Goal: Task Accomplishment & Management: Complete application form

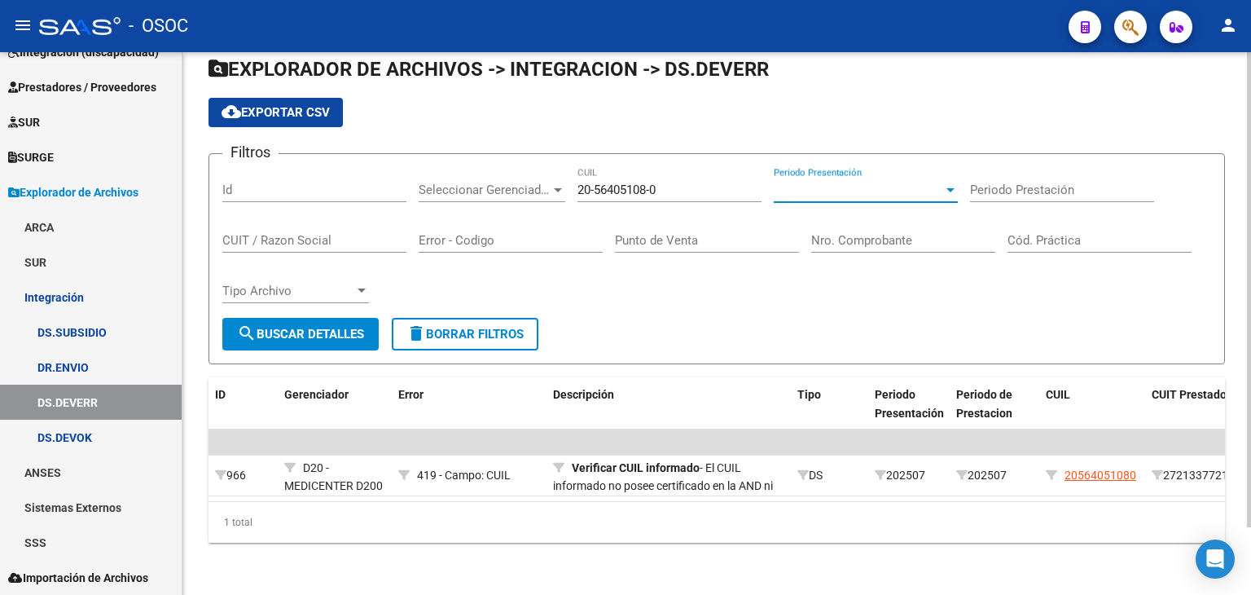
click at [809, 182] on span "Periodo Presentación" at bounding box center [858, 189] width 169 height 15
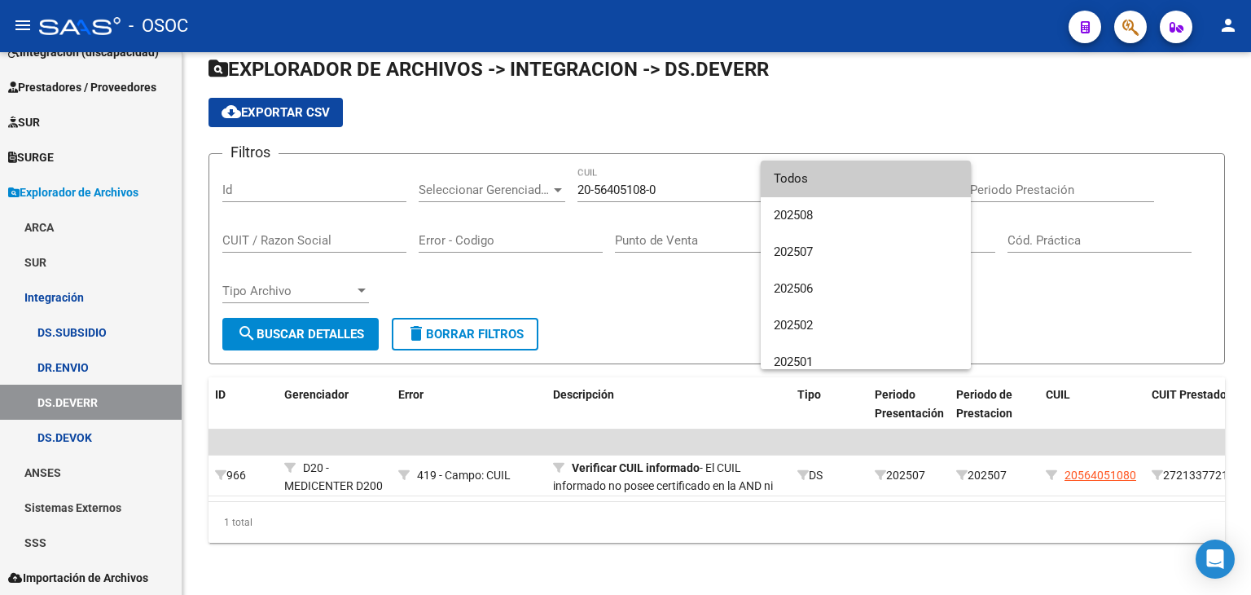
click at [723, 239] on div at bounding box center [625, 297] width 1251 height 595
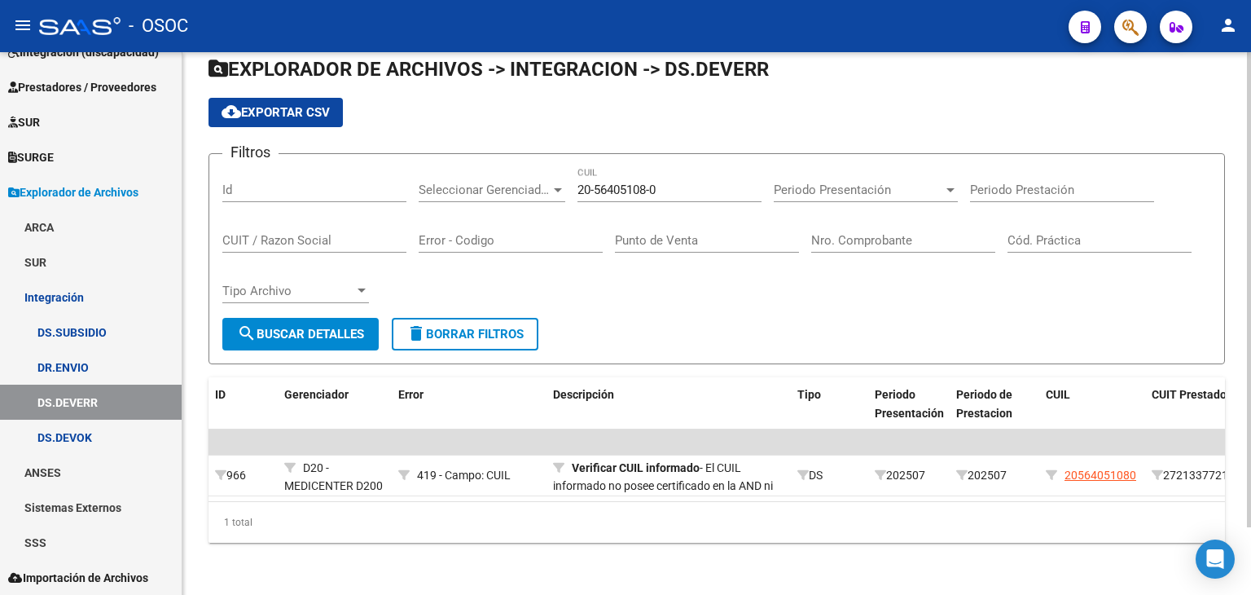
click at [827, 187] on div "Periodo Presentación Periodo Presentación" at bounding box center [866, 184] width 184 height 35
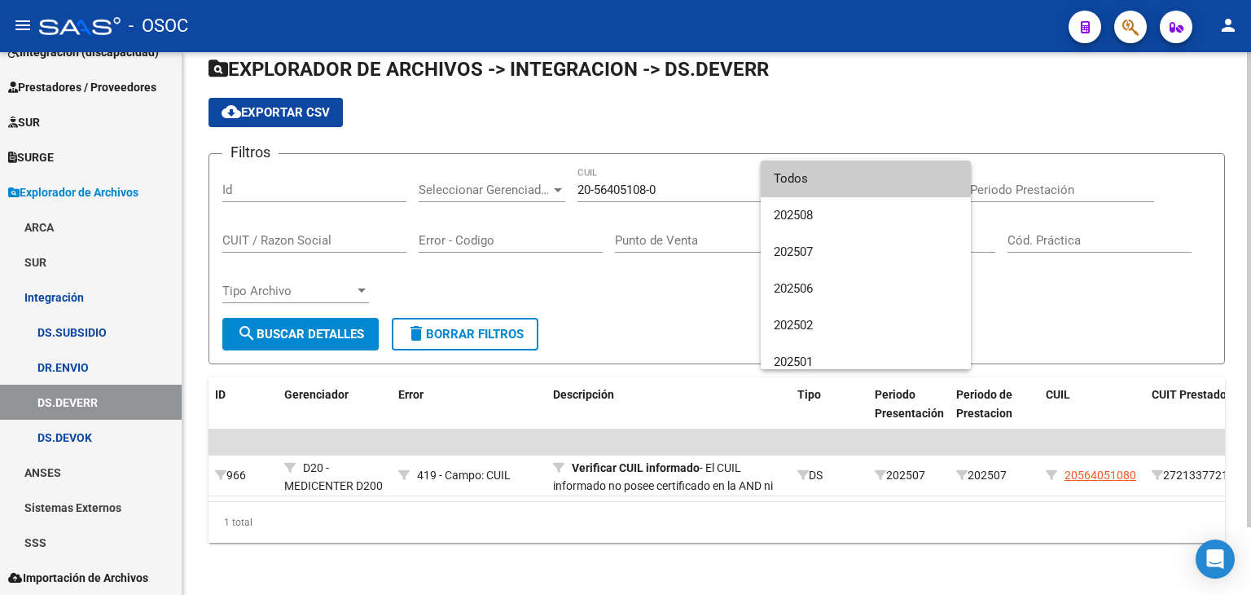
click at [827, 187] on span "Todos" at bounding box center [866, 178] width 184 height 37
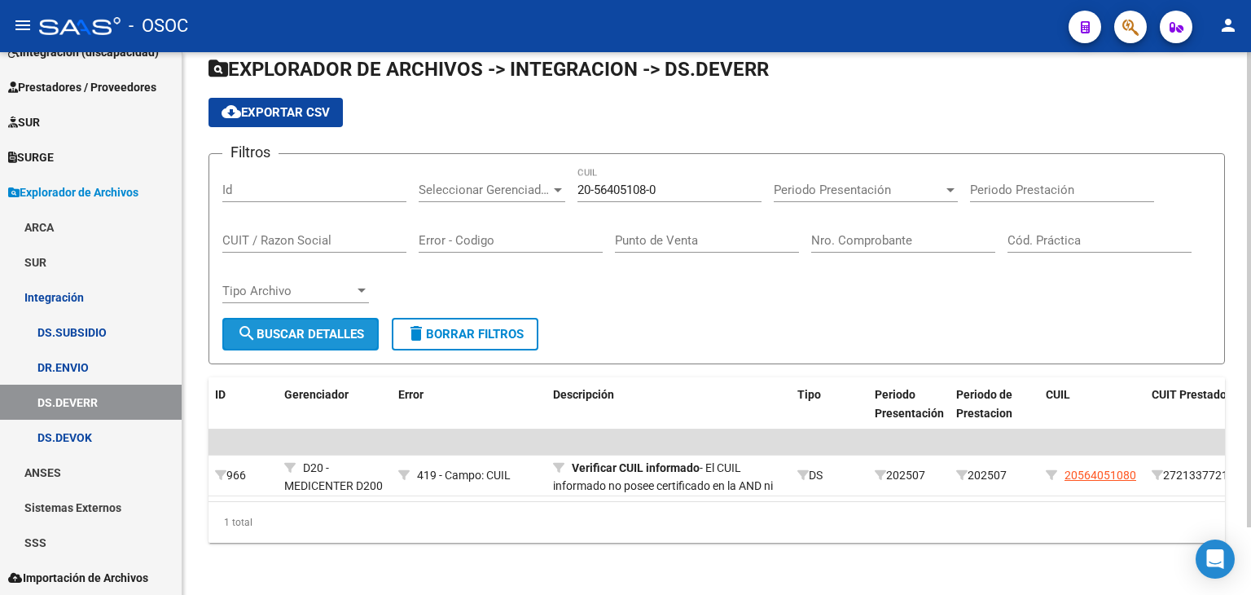
click at [349, 336] on button "search Buscar Detalles" at bounding box center [300, 334] width 156 height 33
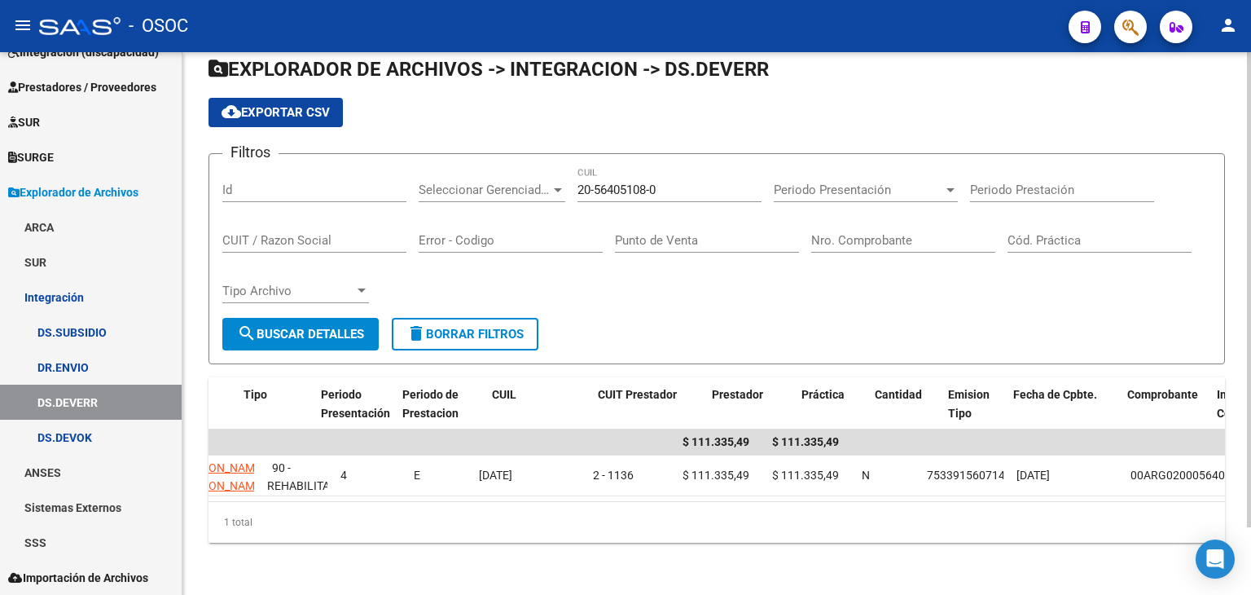
scroll to position [0, 1101]
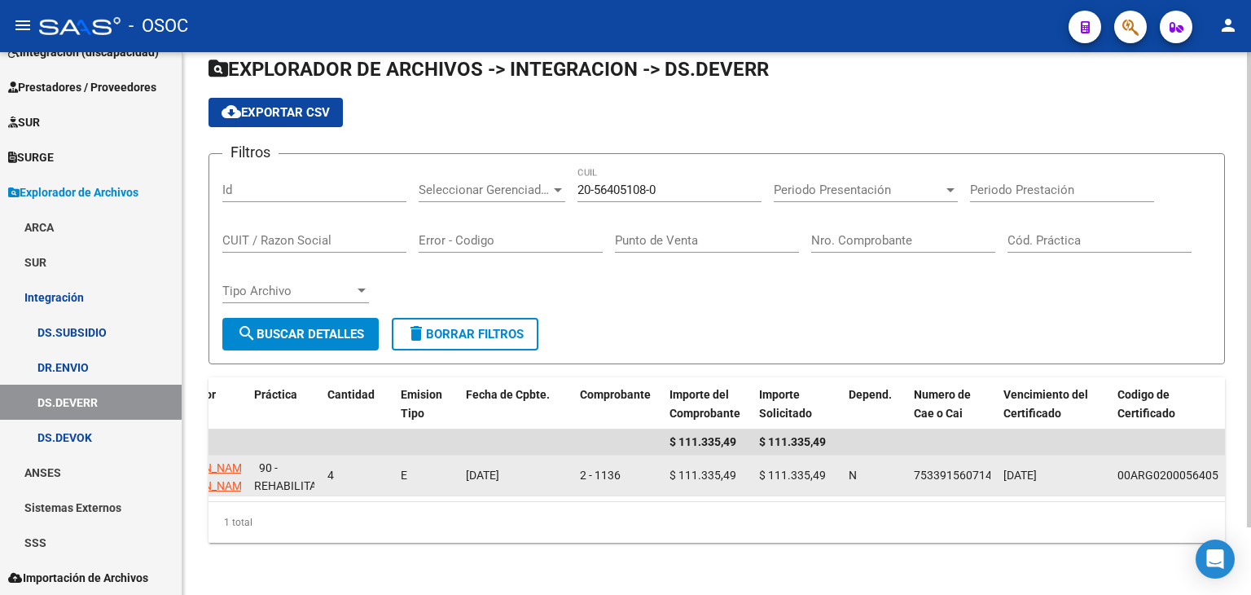
drag, startPoint x: 594, startPoint y: 467, endPoint x: 623, endPoint y: 463, distance: 29.5
click at [623, 466] on div "2 - 1136" at bounding box center [618, 475] width 77 height 19
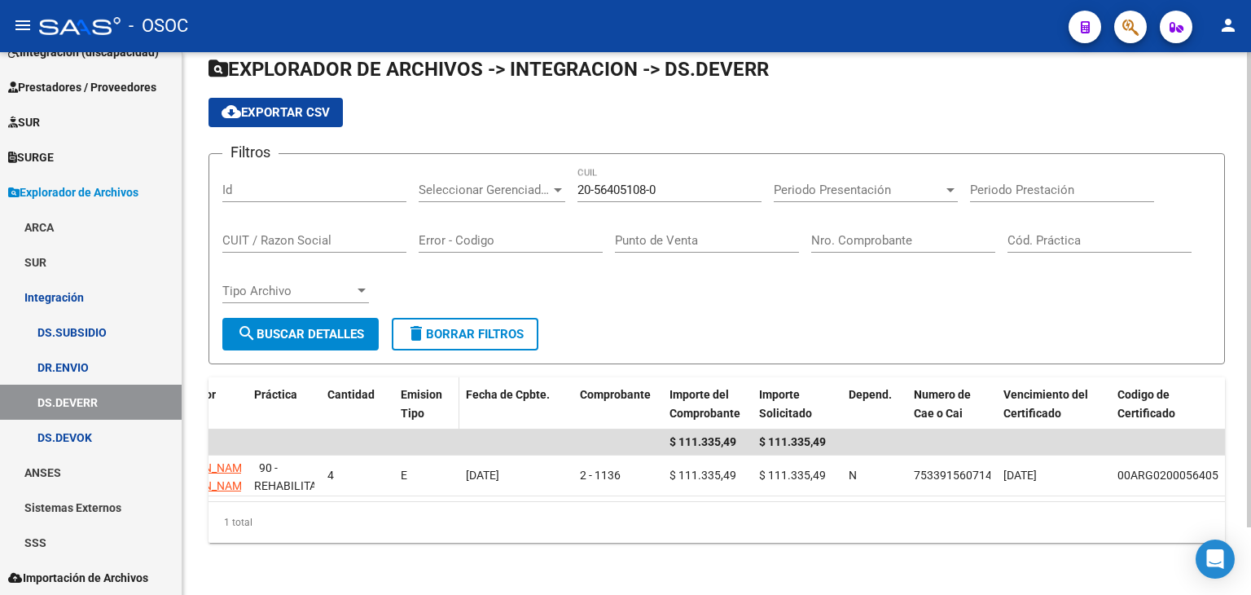
copy div "1136"
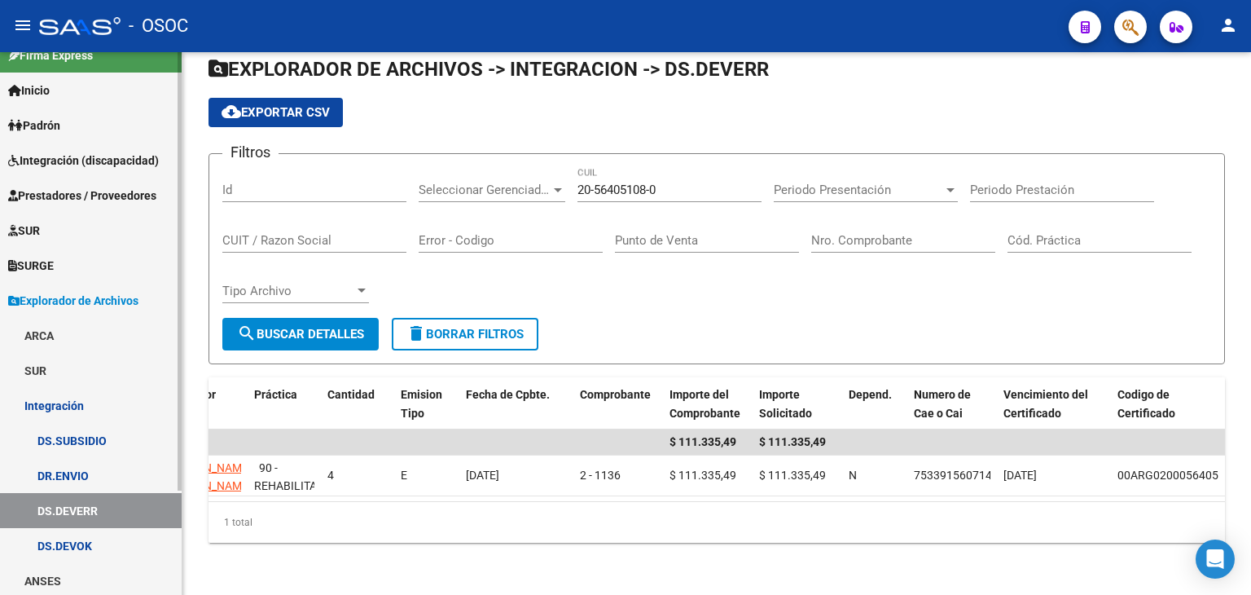
scroll to position [0, 0]
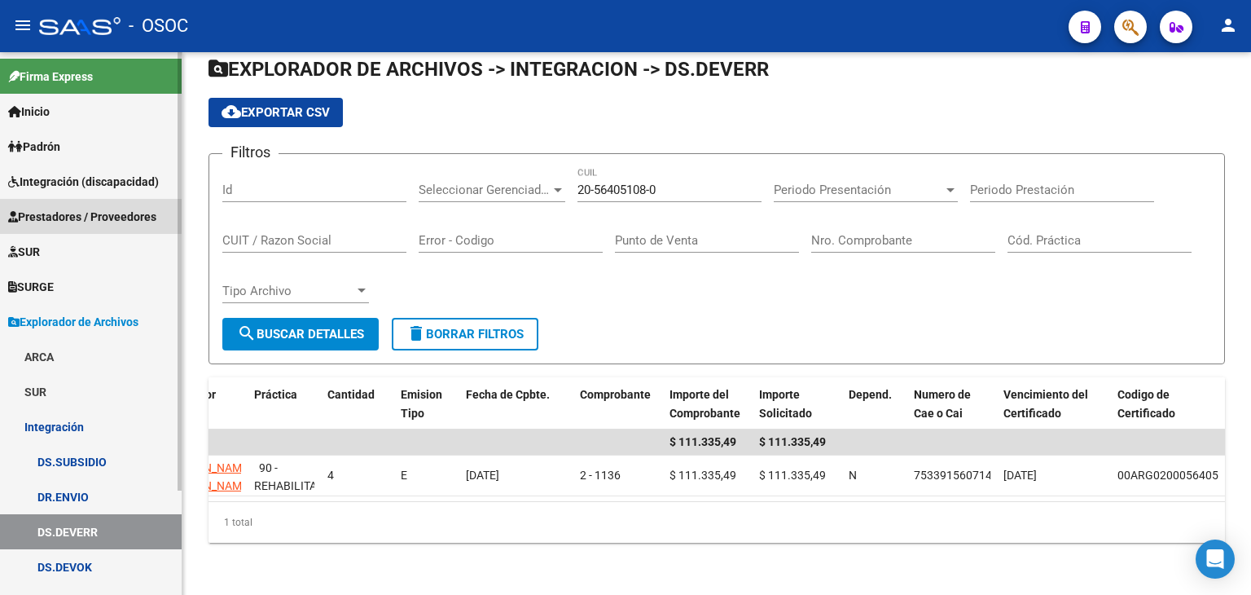
click at [64, 210] on span "Prestadores / Proveedores" at bounding box center [82, 217] width 148 height 18
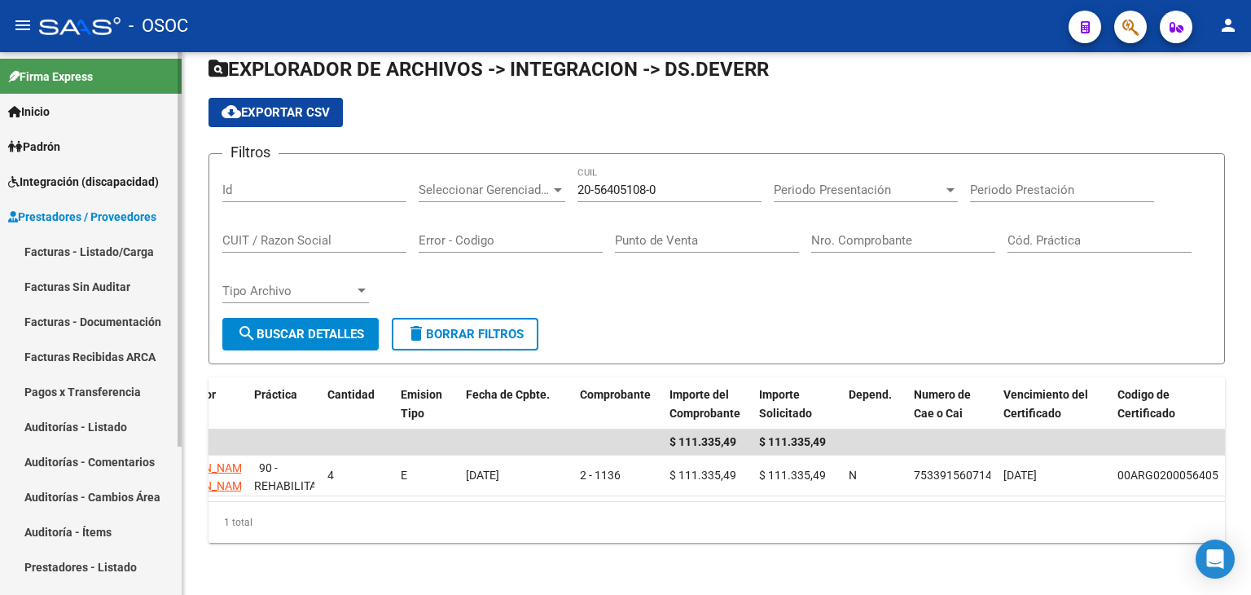
click at [68, 246] on link "Facturas - Listado/Carga" at bounding box center [91, 251] width 182 height 35
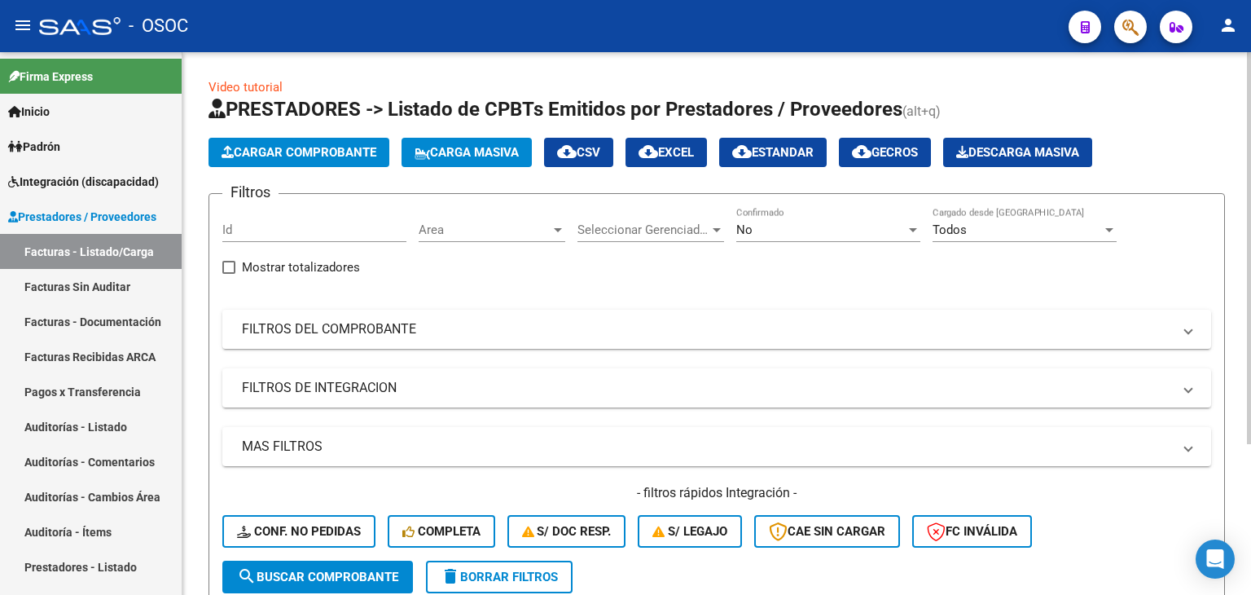
click at [529, 235] on span "Area" at bounding box center [485, 229] width 132 height 15
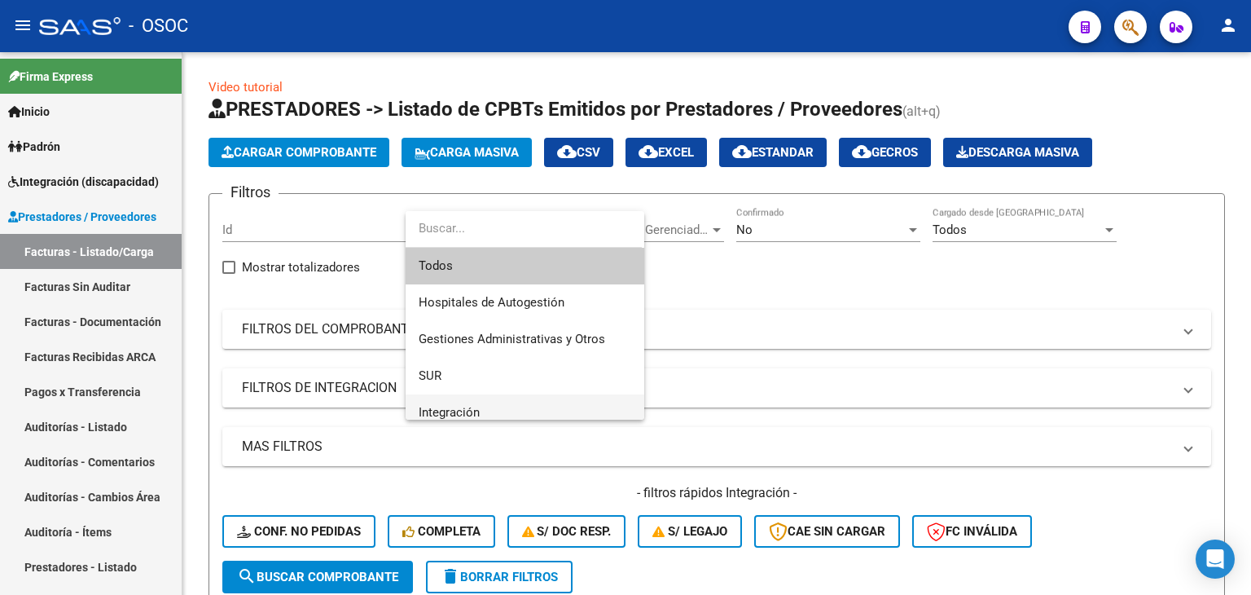
click at [496, 411] on span "Integración" at bounding box center [525, 412] width 213 height 37
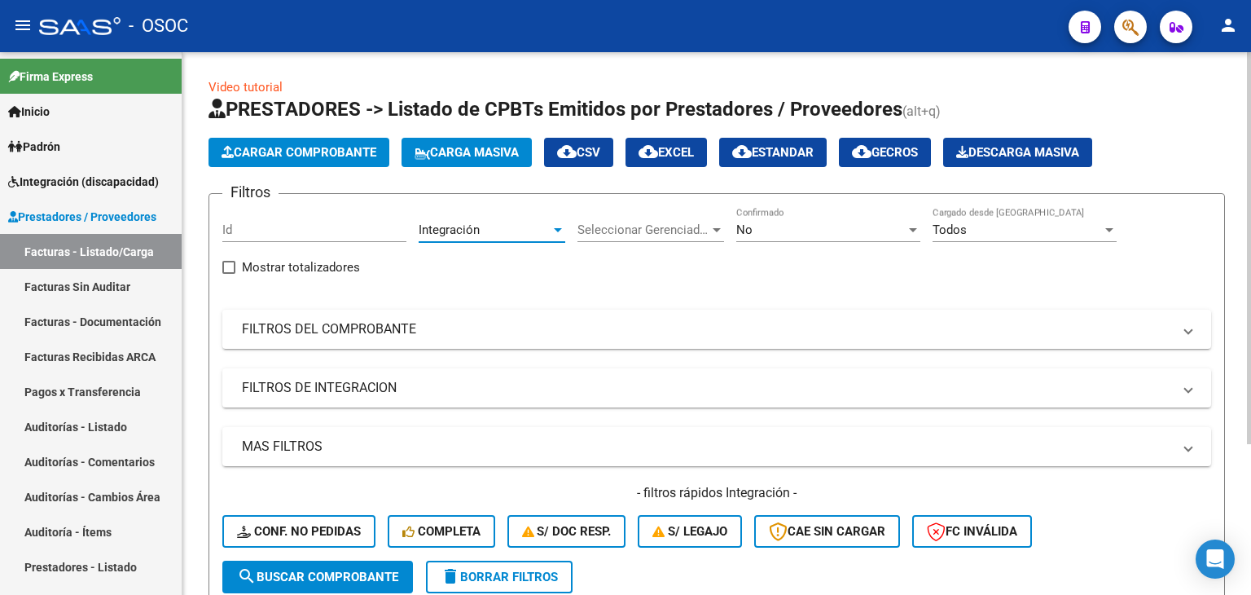
scroll to position [10, 0]
click at [880, 226] on div "No" at bounding box center [820, 229] width 169 height 15
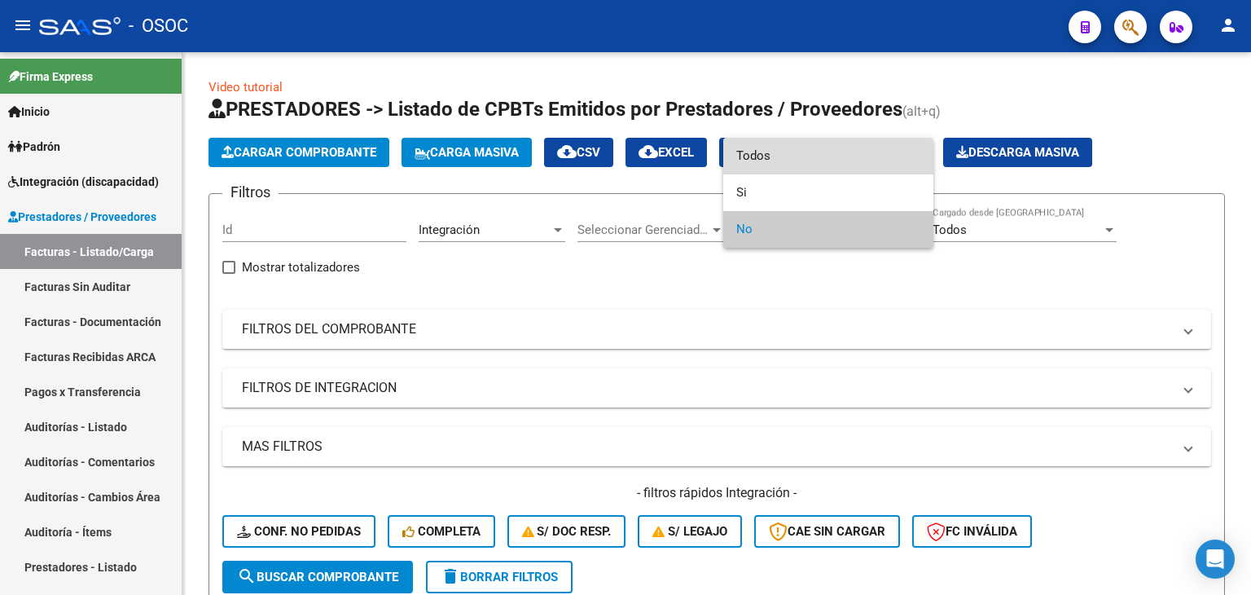
click at [819, 156] on span "Todos" at bounding box center [828, 156] width 184 height 37
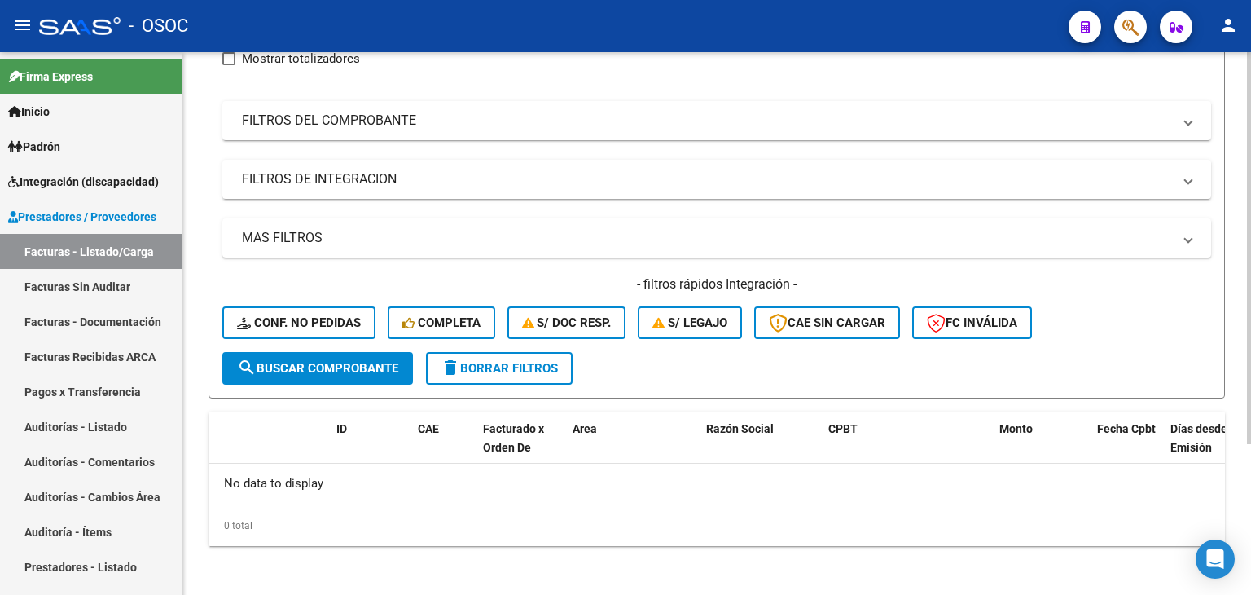
click at [358, 375] on button "search Buscar Comprobante" at bounding box center [317, 368] width 191 height 33
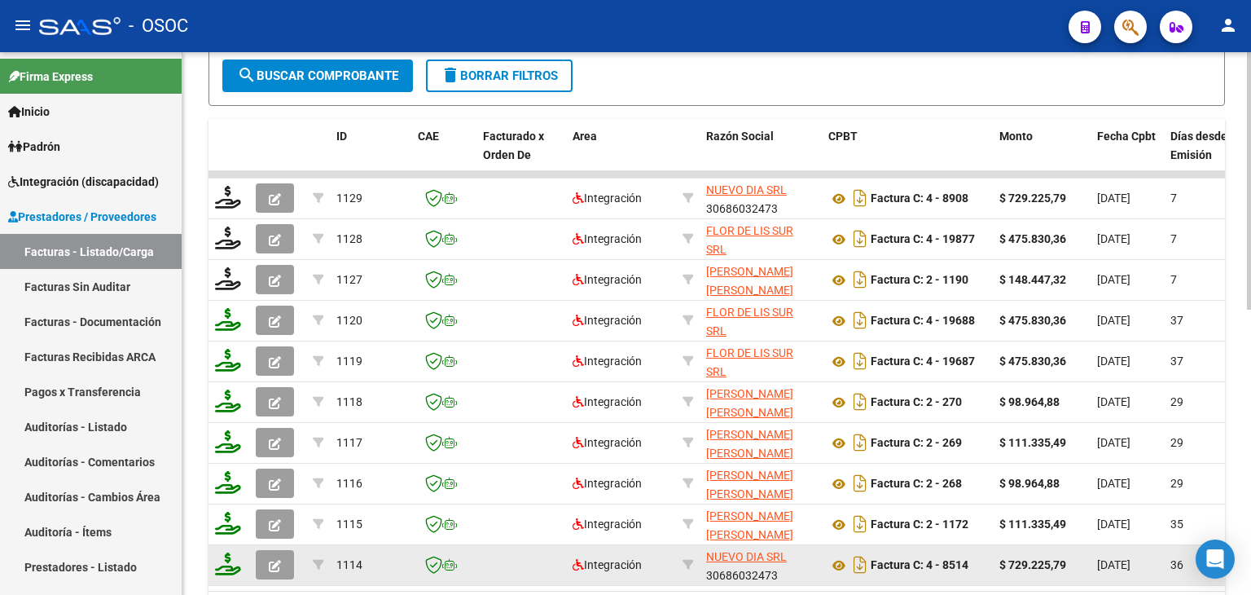
scroll to position [599, 0]
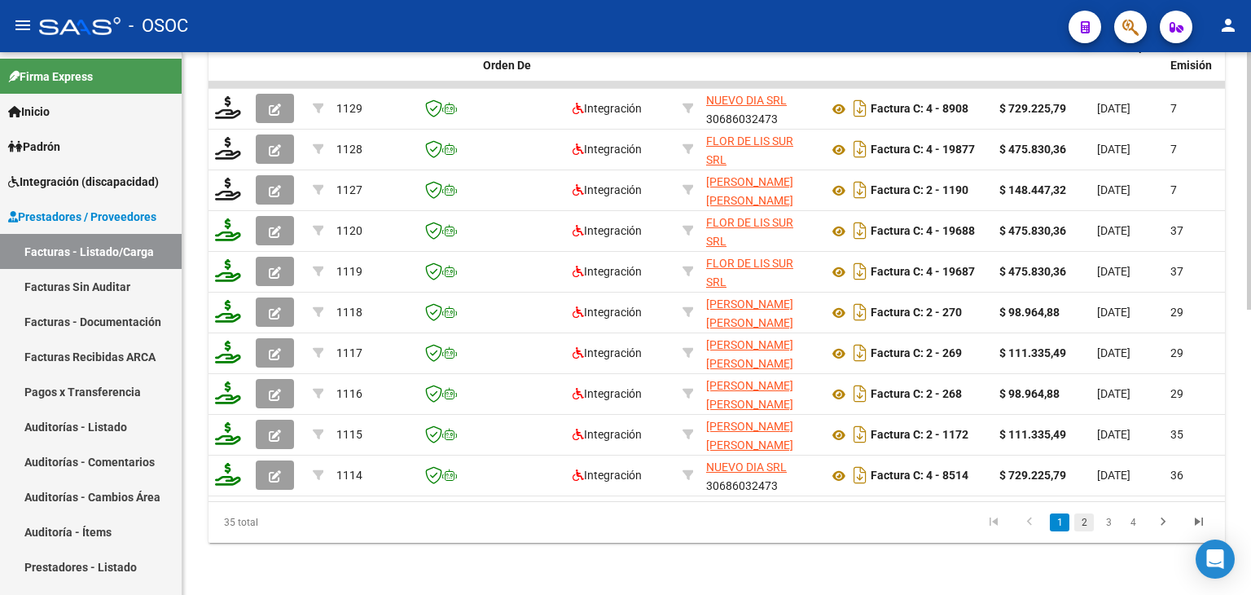
click at [1078, 518] on link "2" at bounding box center [1084, 522] width 20 height 18
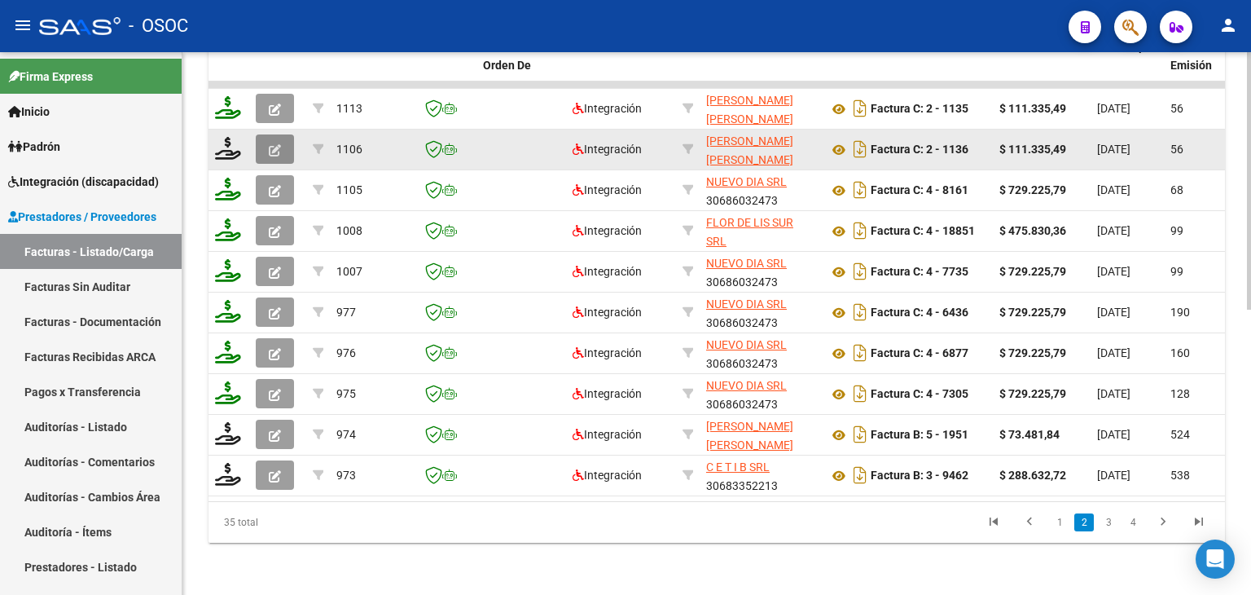
click at [276, 144] on icon "button" at bounding box center [275, 150] width 12 height 12
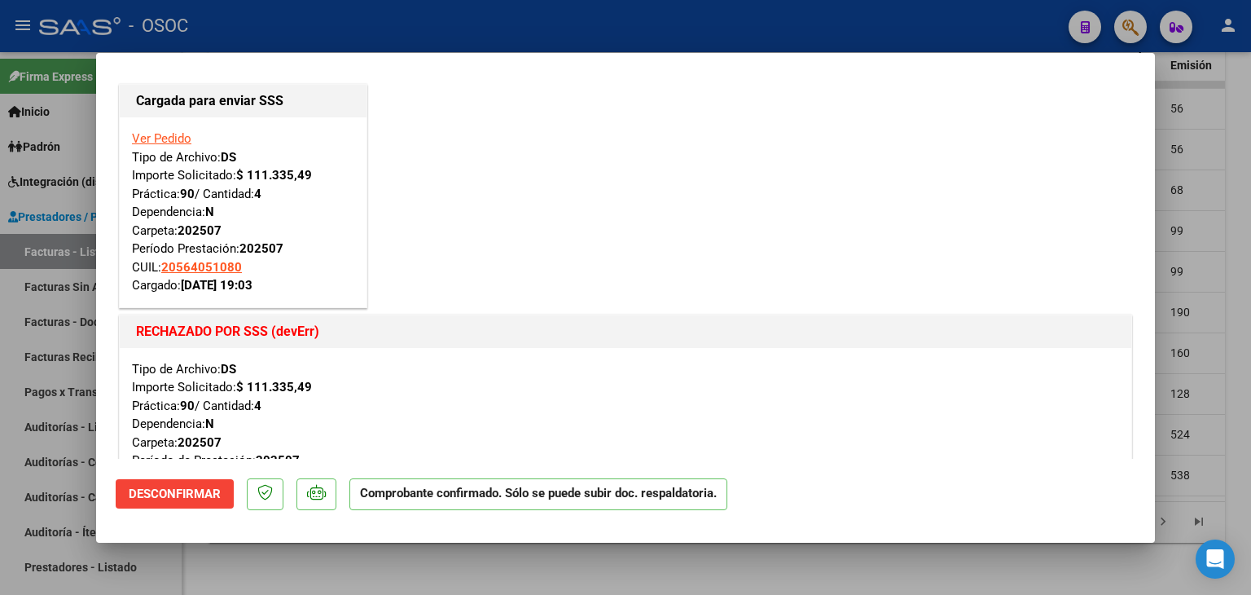
scroll to position [0, 0]
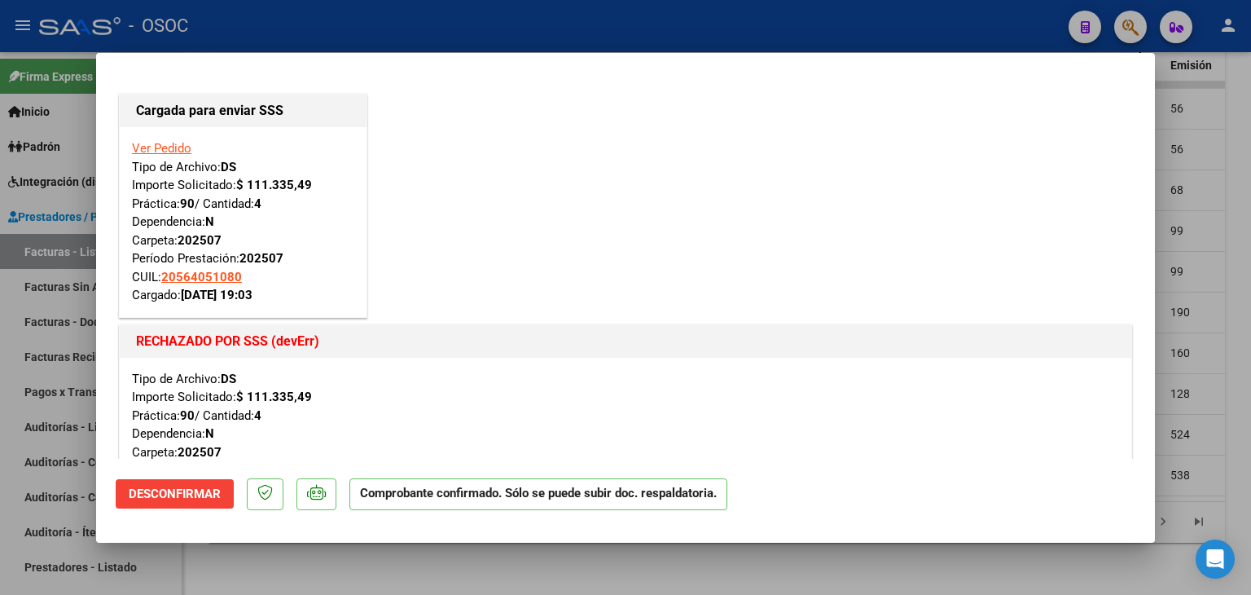
click at [161, 147] on link "Ver Pedido" at bounding box center [161, 148] width 59 height 15
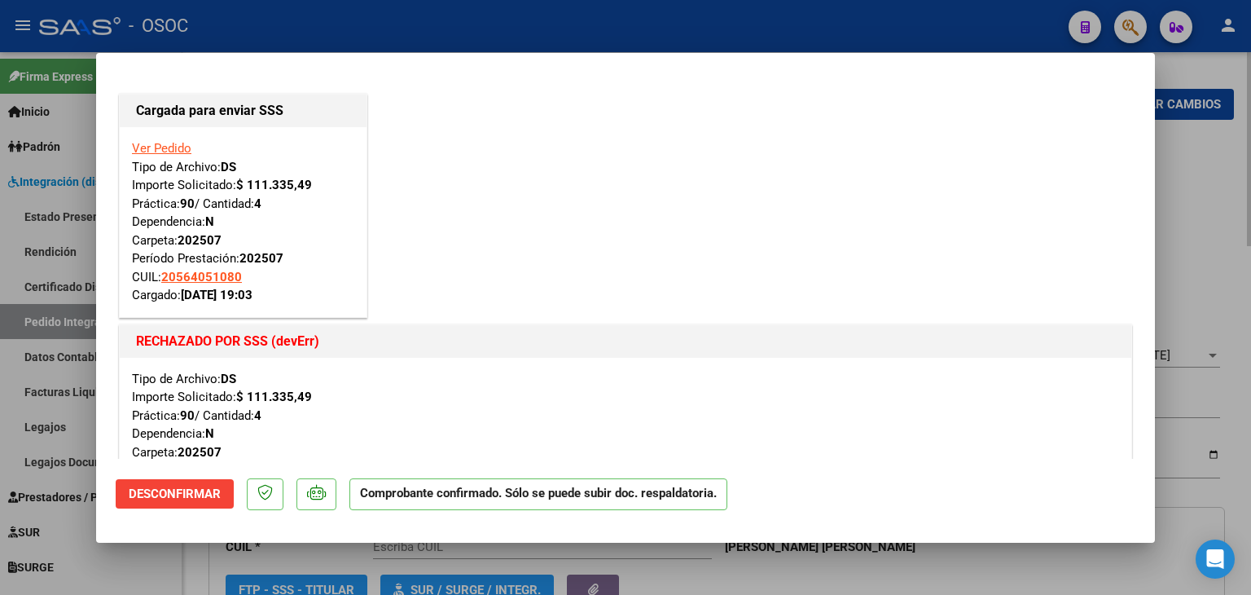
click at [1205, 269] on div at bounding box center [625, 297] width 1251 height 595
type input "$ 0,00"
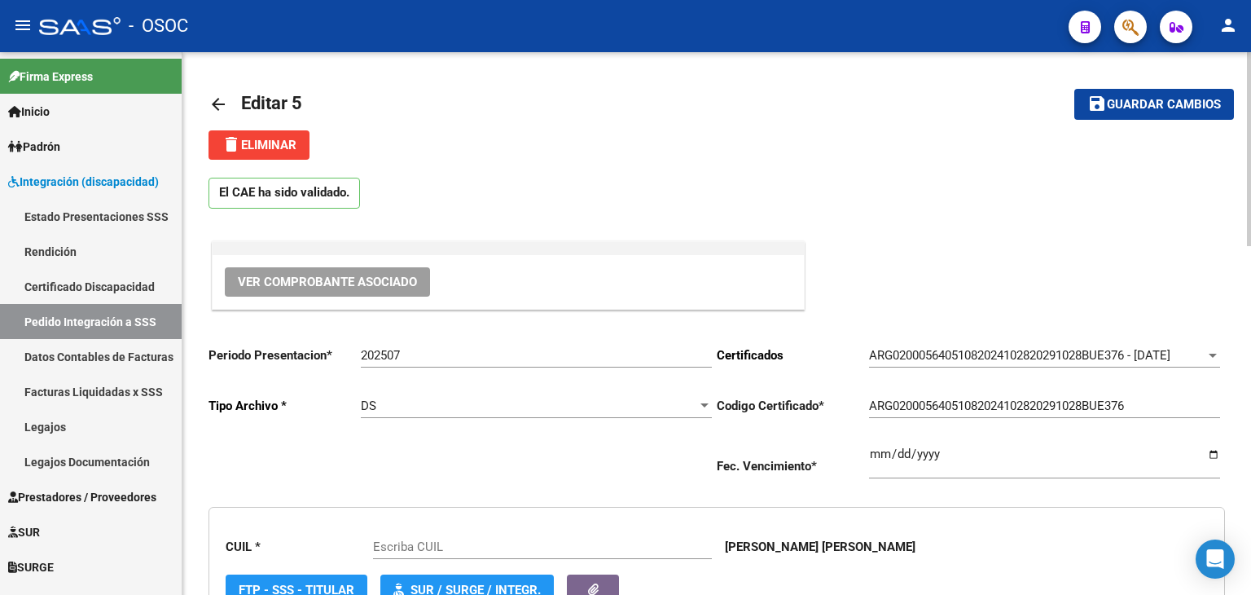
type input "20564051080"
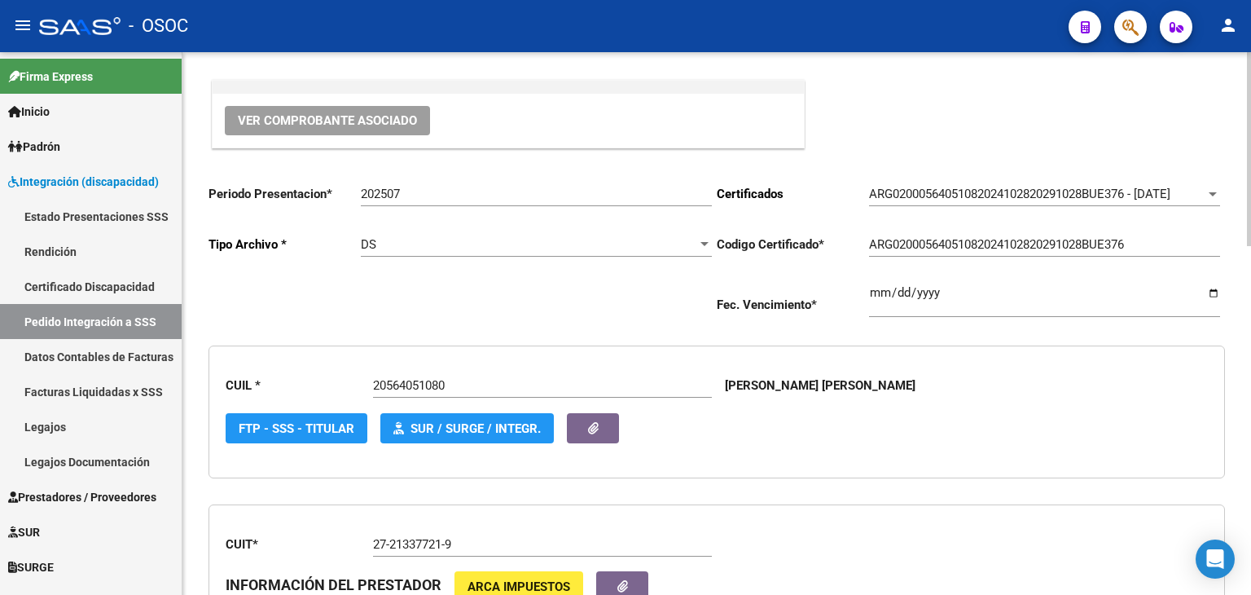
scroll to position [163, 0]
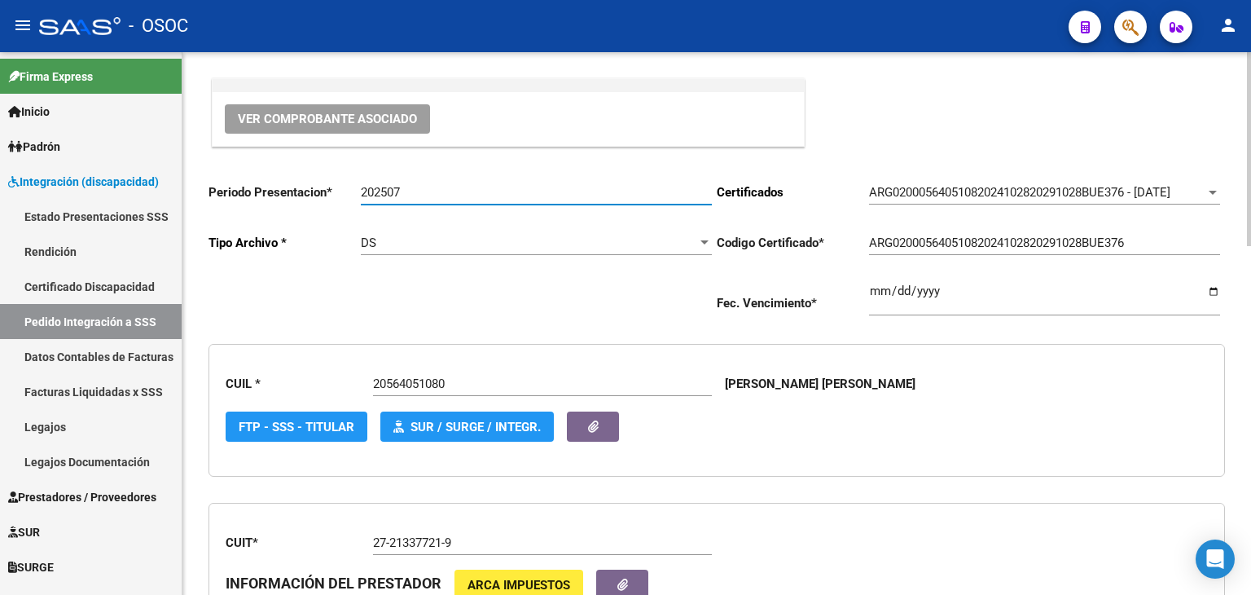
drag, startPoint x: 433, startPoint y: 198, endPoint x: 397, endPoint y: 189, distance: 37.7
click at [397, 189] on input "202507" at bounding box center [536, 192] width 351 height 15
type input "202509"
click at [1055, 128] on div "Ver Comprobante Asociado" at bounding box center [717, 112] width 1016 height 75
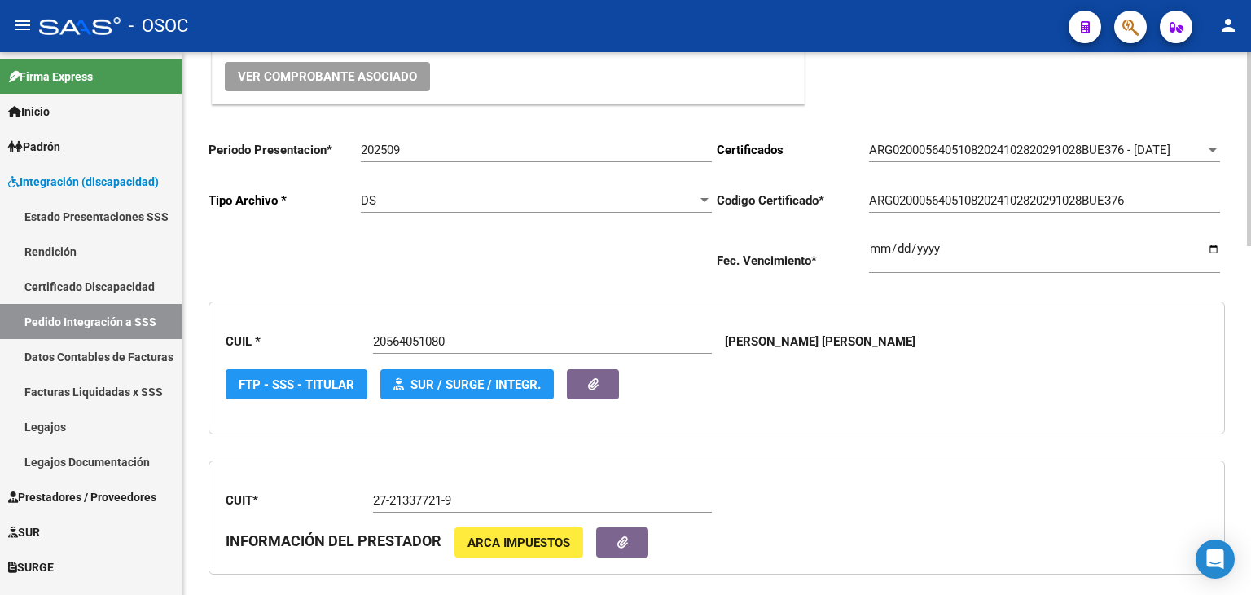
scroll to position [0, 0]
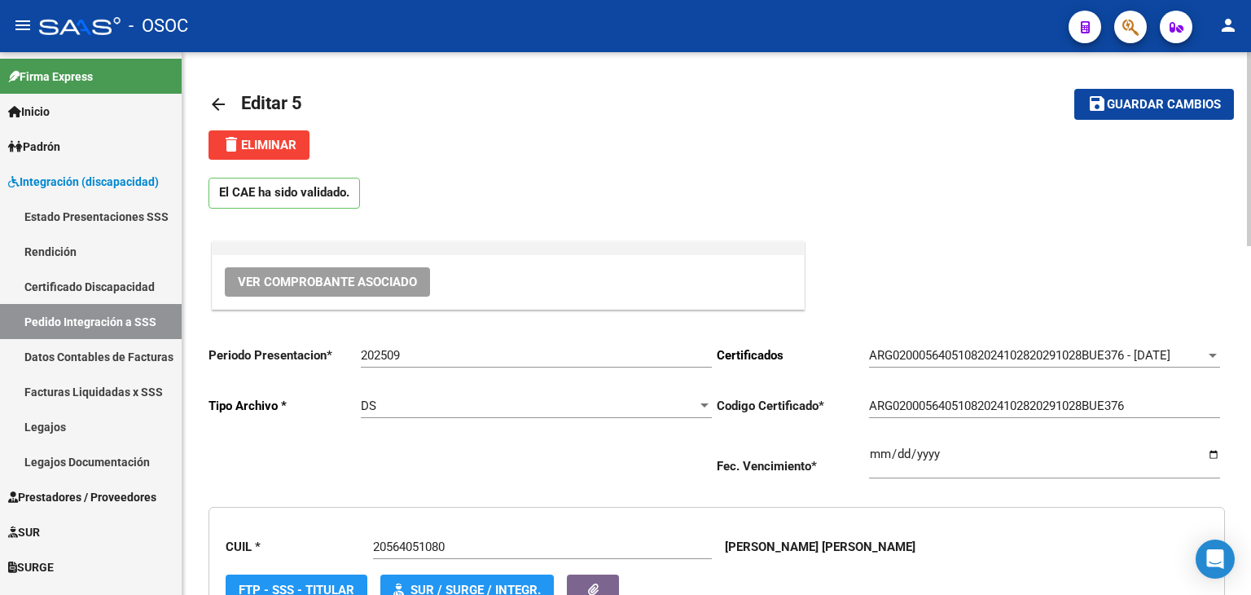
click at [1105, 101] on mat-icon "save" at bounding box center [1097, 104] width 20 height 20
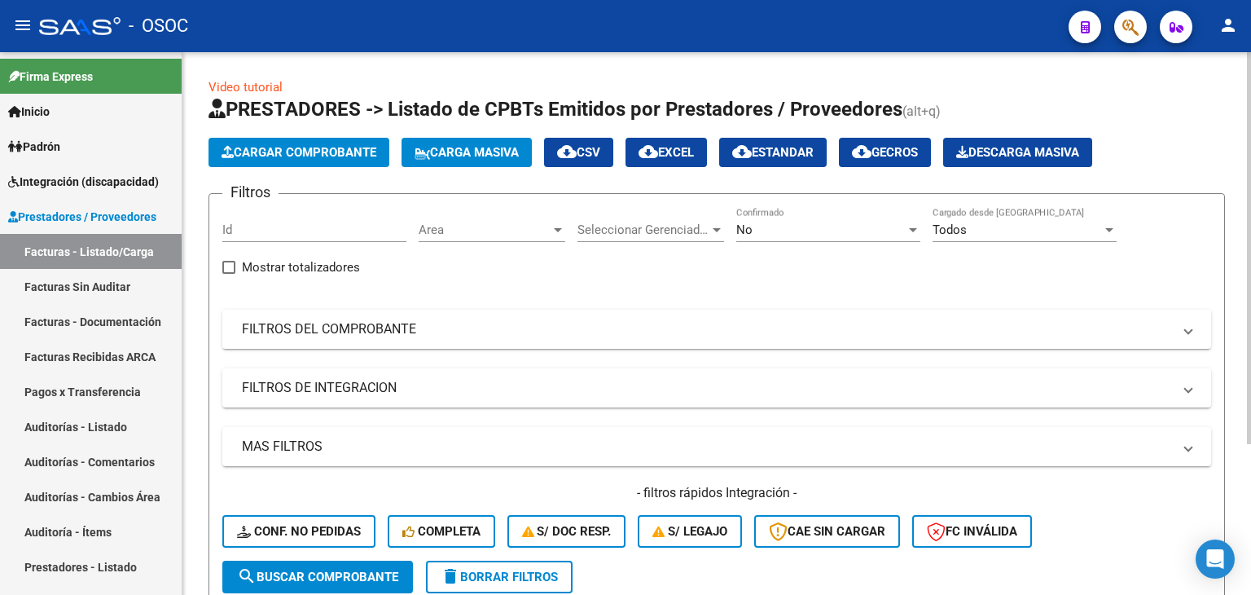
click at [305, 155] on span "Cargar Comprobante" at bounding box center [299, 152] width 155 height 15
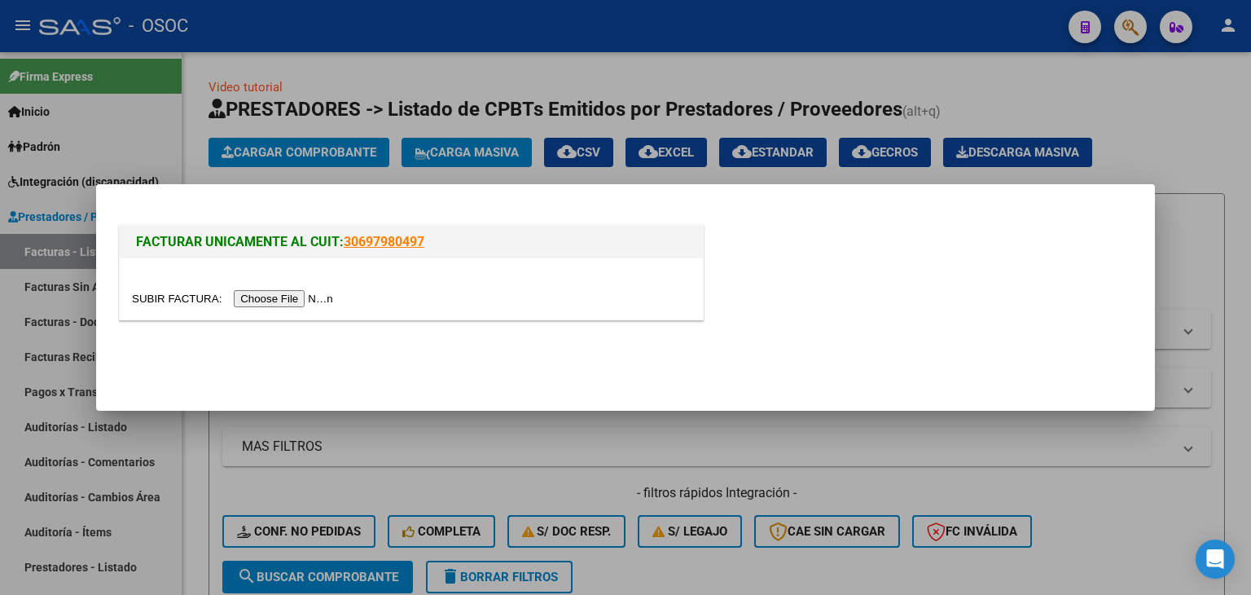
click at [302, 304] on input "file" at bounding box center [235, 298] width 206 height 17
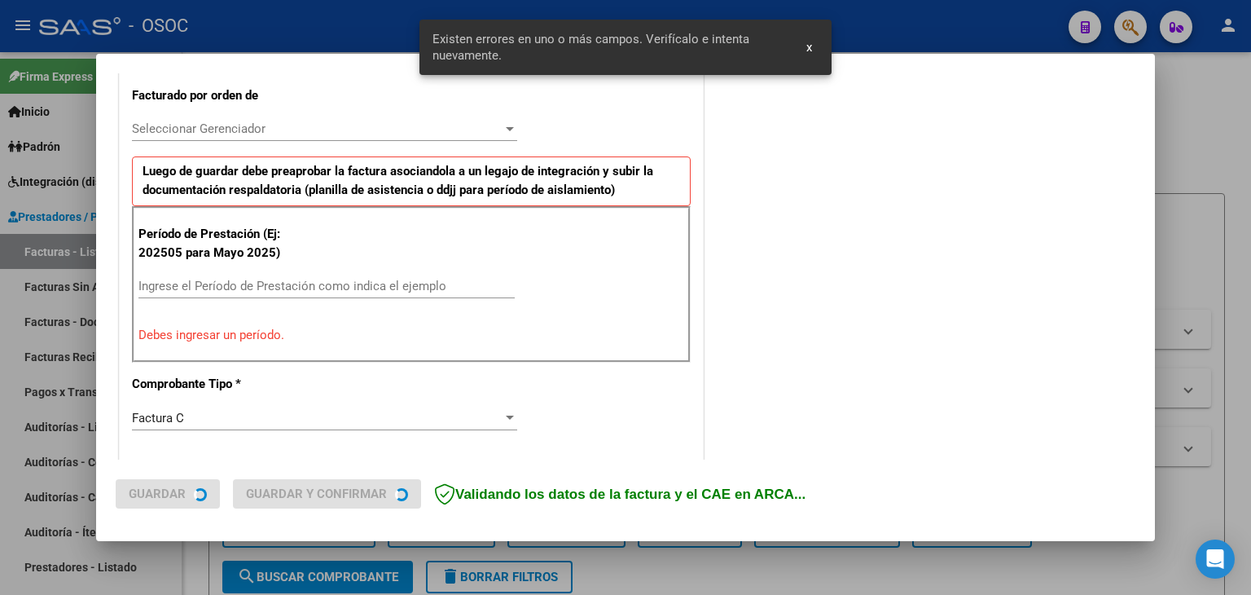
scroll to position [455, 0]
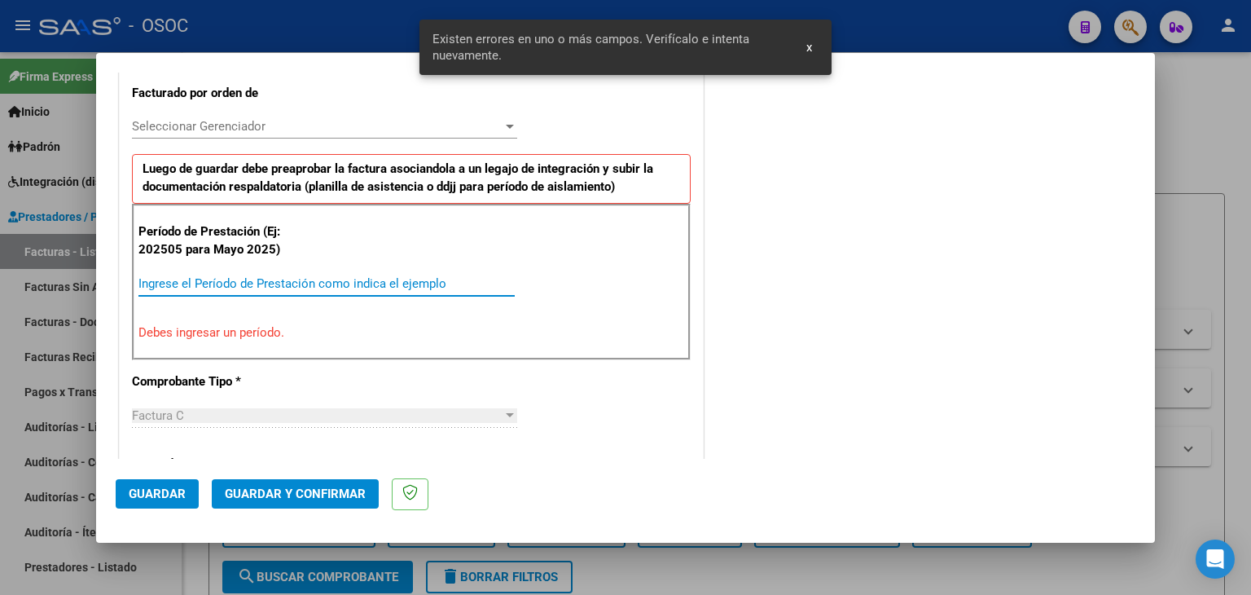
click at [290, 288] on input "Ingrese el Período de Prestación como indica el ejemplo" at bounding box center [326, 283] width 376 height 15
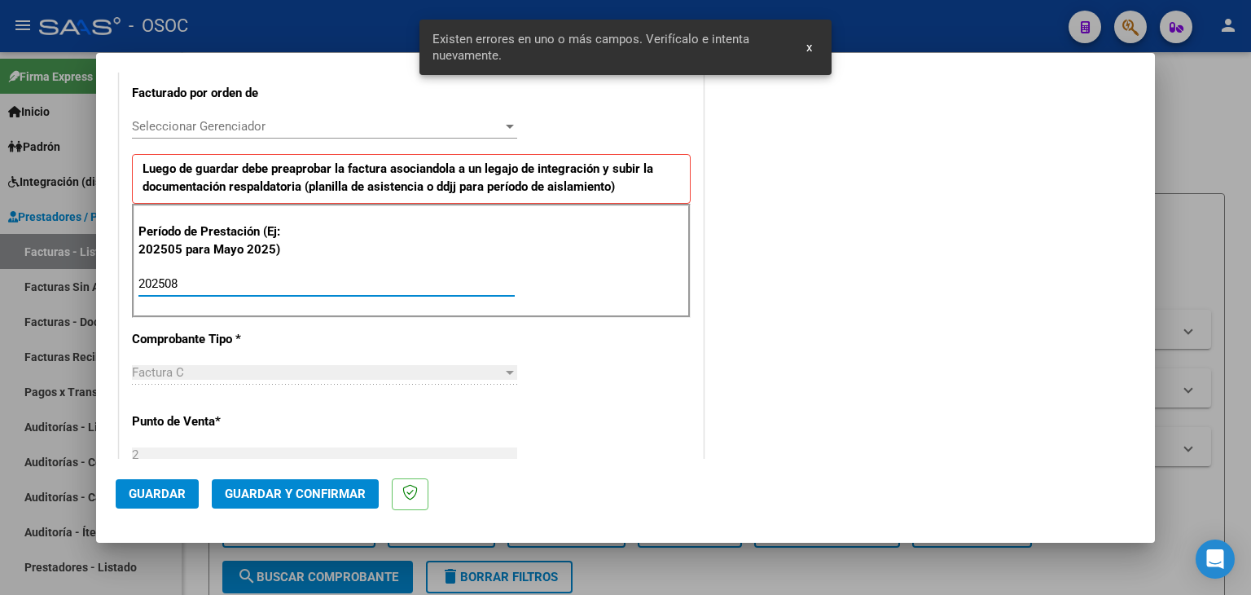
type input "202508"
click at [169, 485] on button "Guardar" at bounding box center [157, 493] width 83 height 29
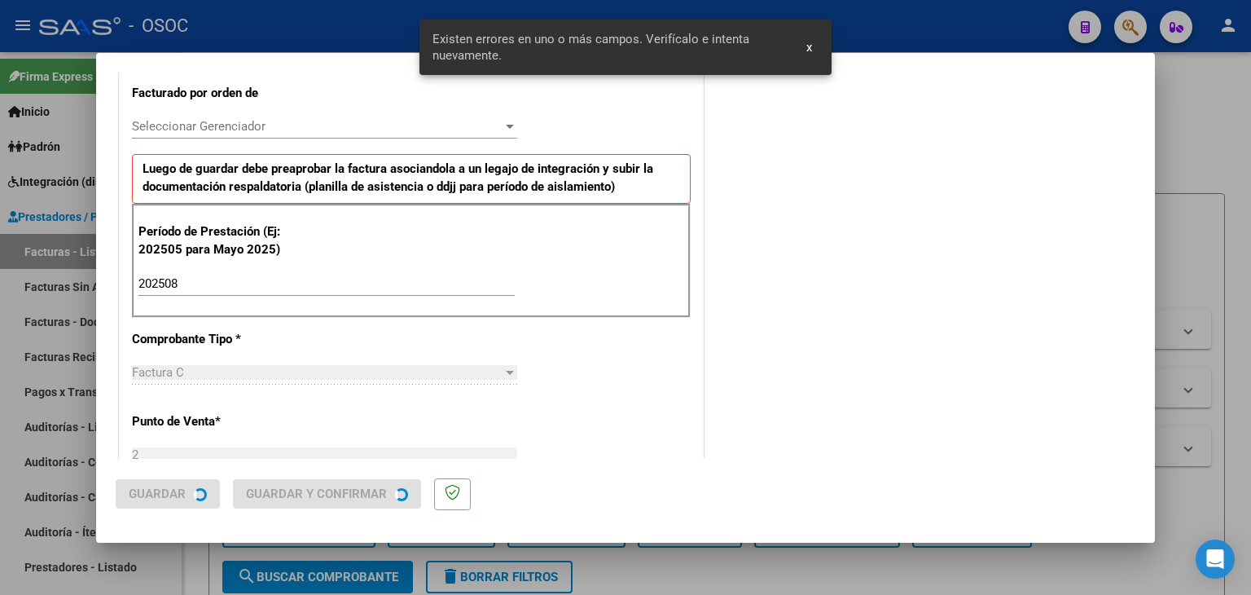
scroll to position [0, 0]
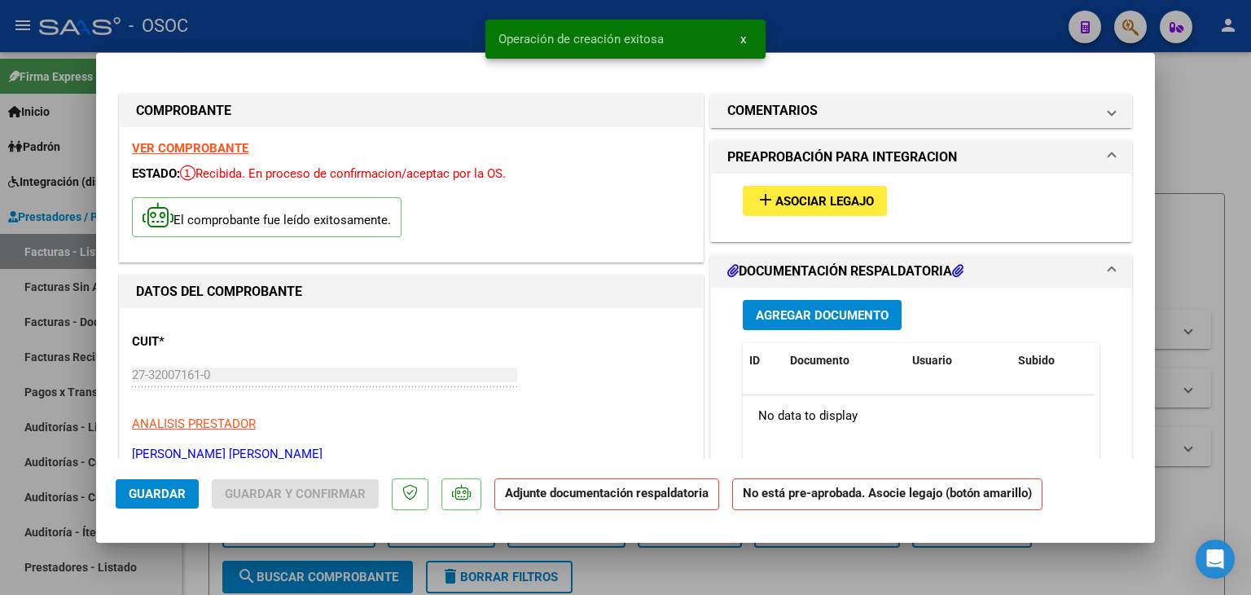
click at [844, 209] on button "add Asociar Legajo" at bounding box center [815, 201] width 144 height 30
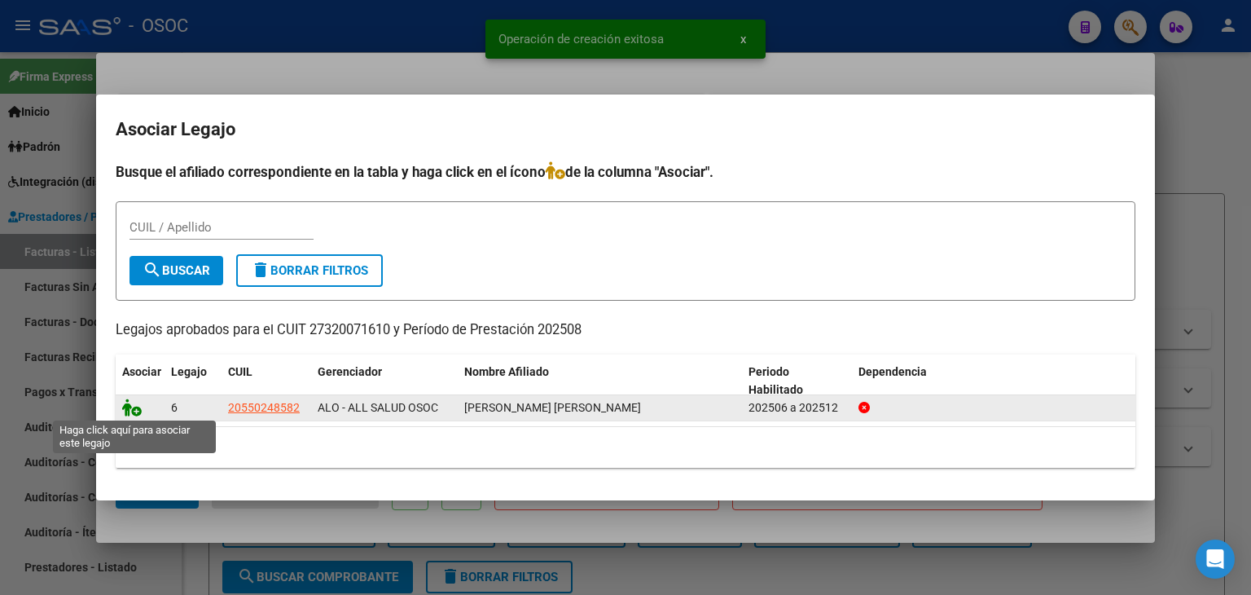
click at [130, 405] on icon at bounding box center [132, 407] width 20 height 18
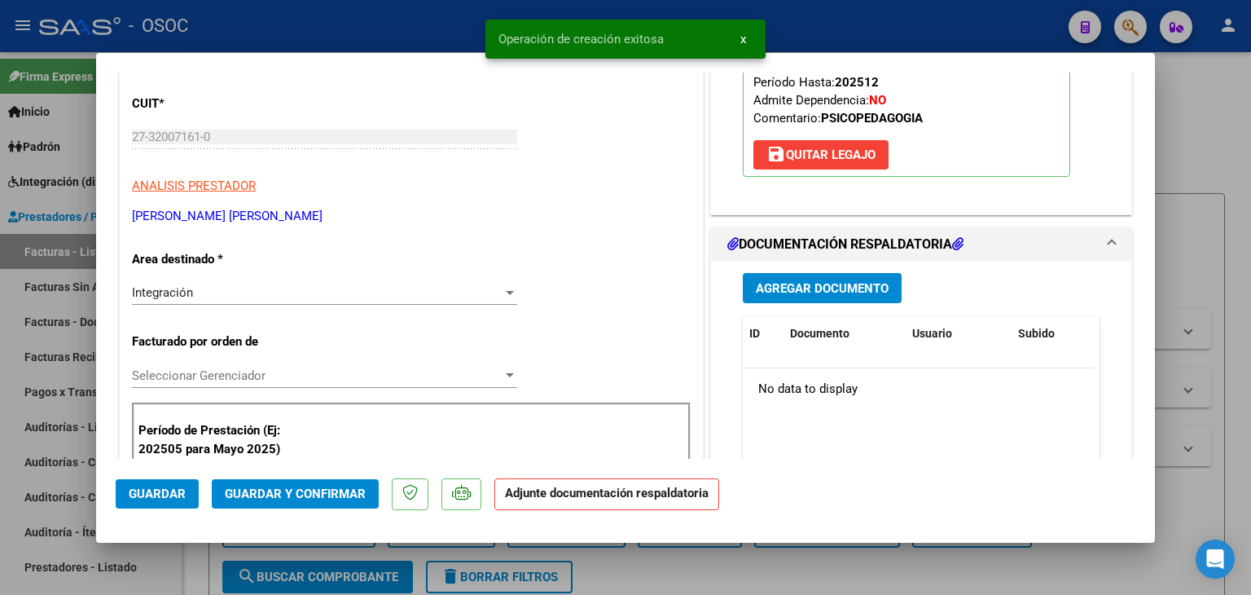
scroll to position [326, 0]
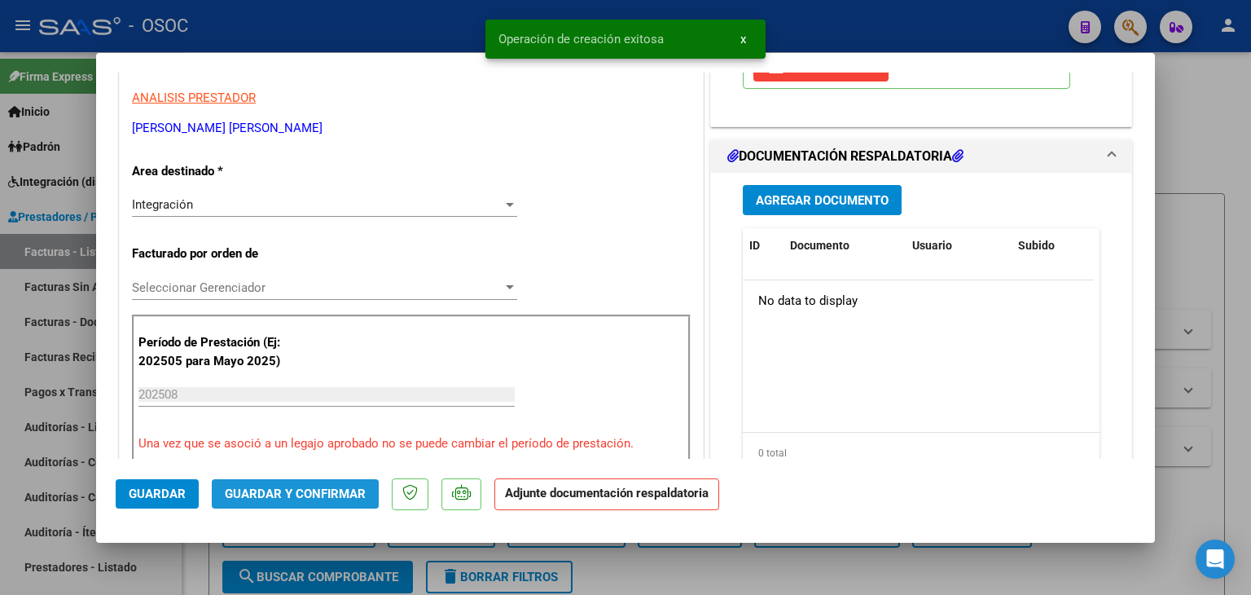
click at [281, 501] on button "Guardar y Confirmar" at bounding box center [295, 493] width 167 height 29
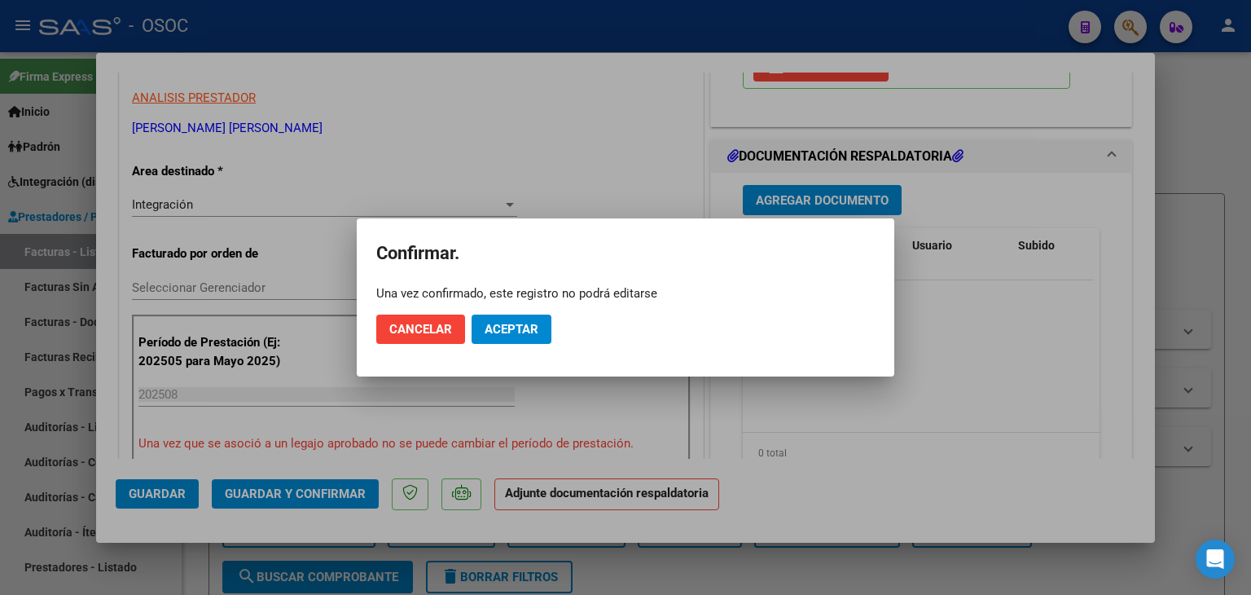
click at [502, 344] on mat-dialog-actions "Cancelar Aceptar" at bounding box center [625, 328] width 498 height 55
click at [523, 336] on span "Aceptar" at bounding box center [512, 329] width 54 height 15
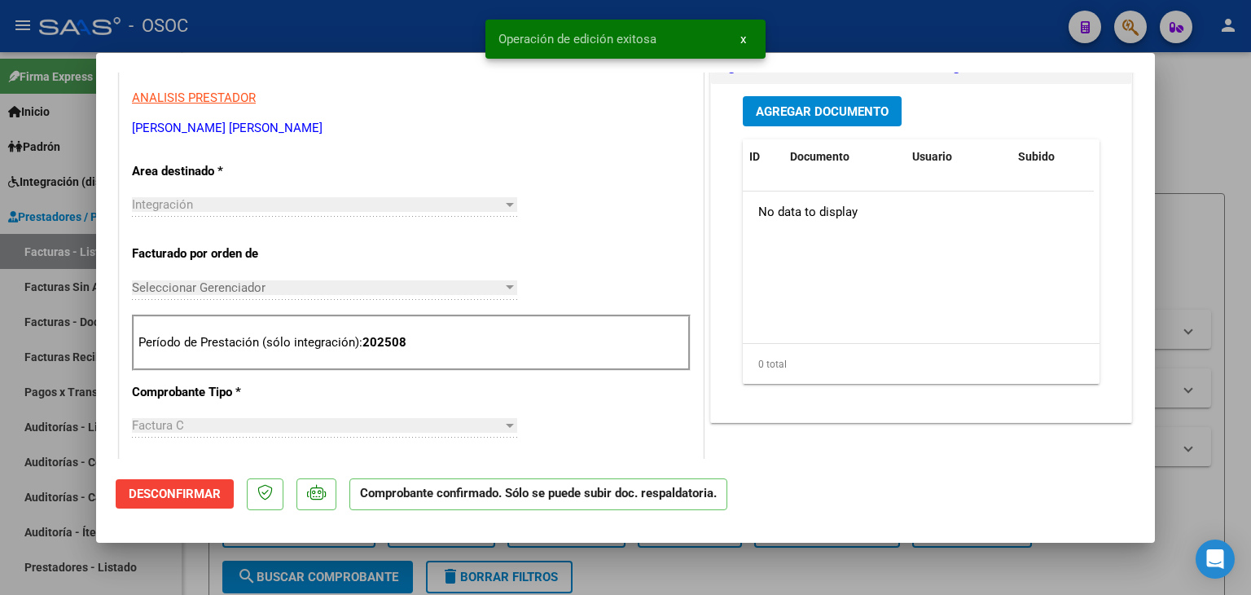
click at [1216, 255] on div at bounding box center [625, 297] width 1251 height 595
type input "$ 0,00"
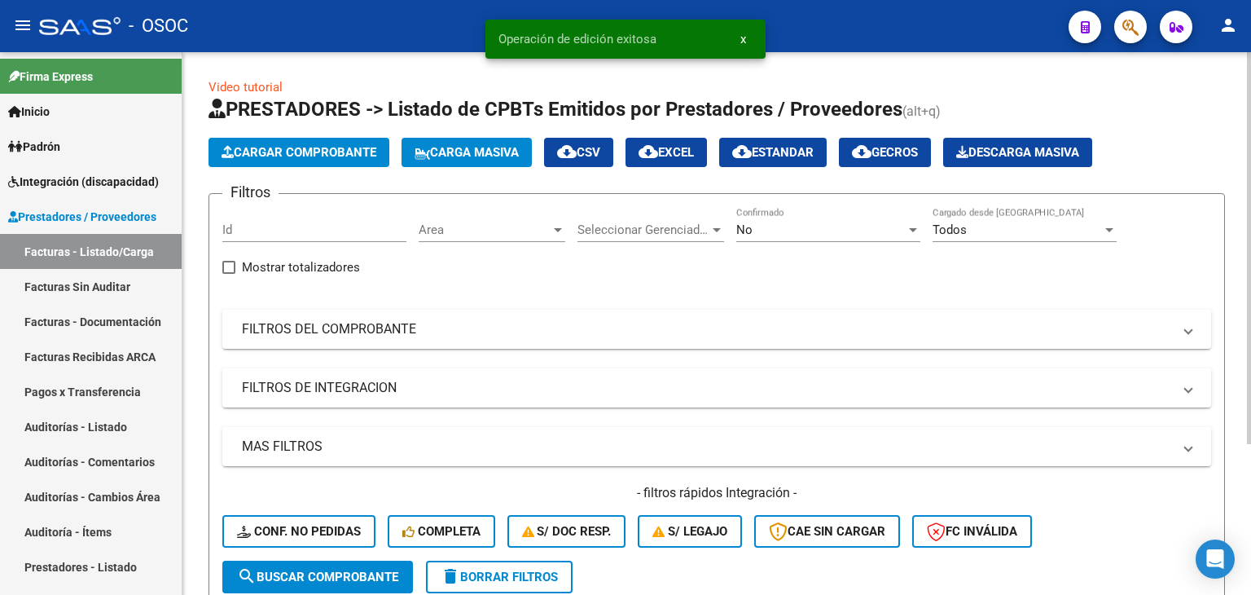
click at [491, 233] on span "Area" at bounding box center [485, 229] width 132 height 15
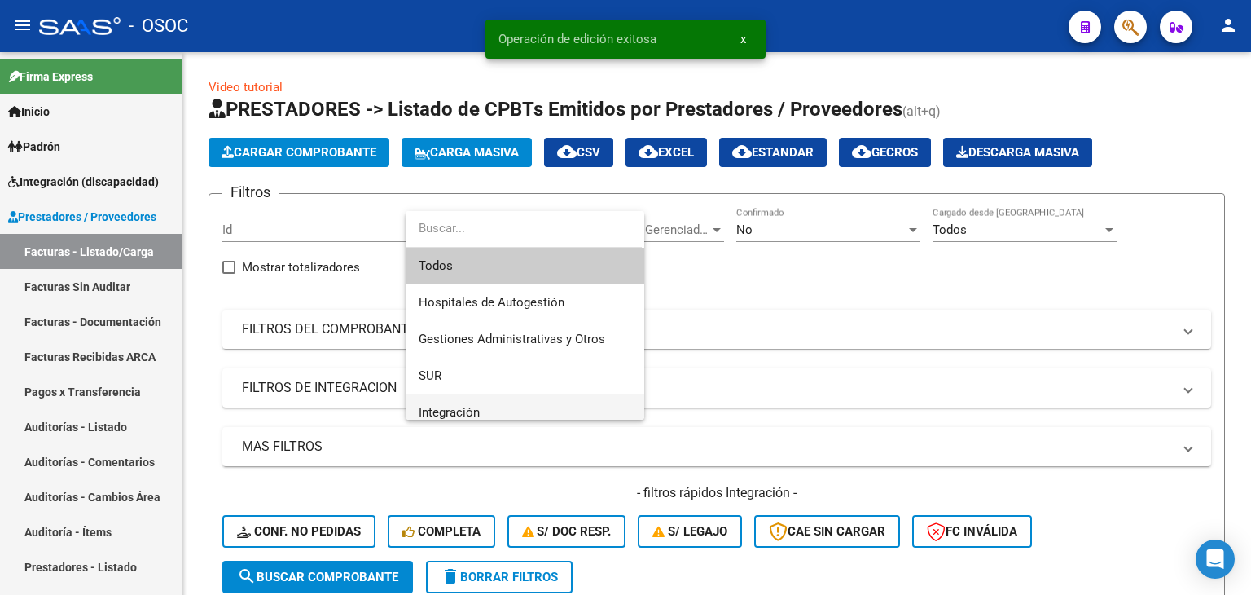
click at [481, 418] on span "Integración" at bounding box center [525, 412] width 213 height 37
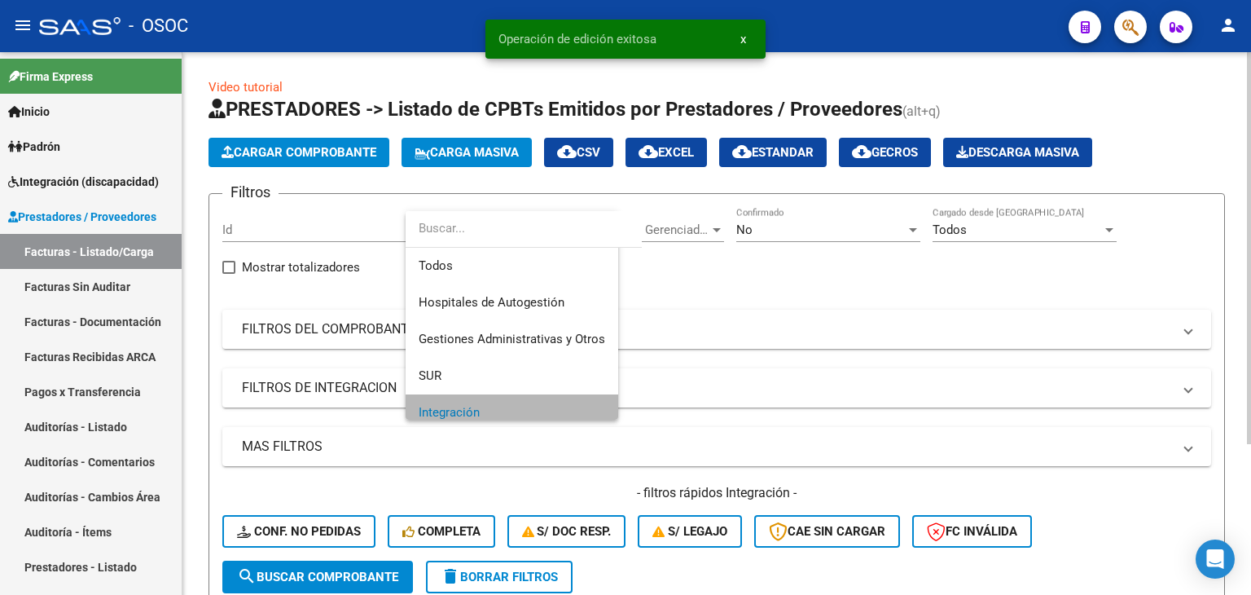
scroll to position [10, 0]
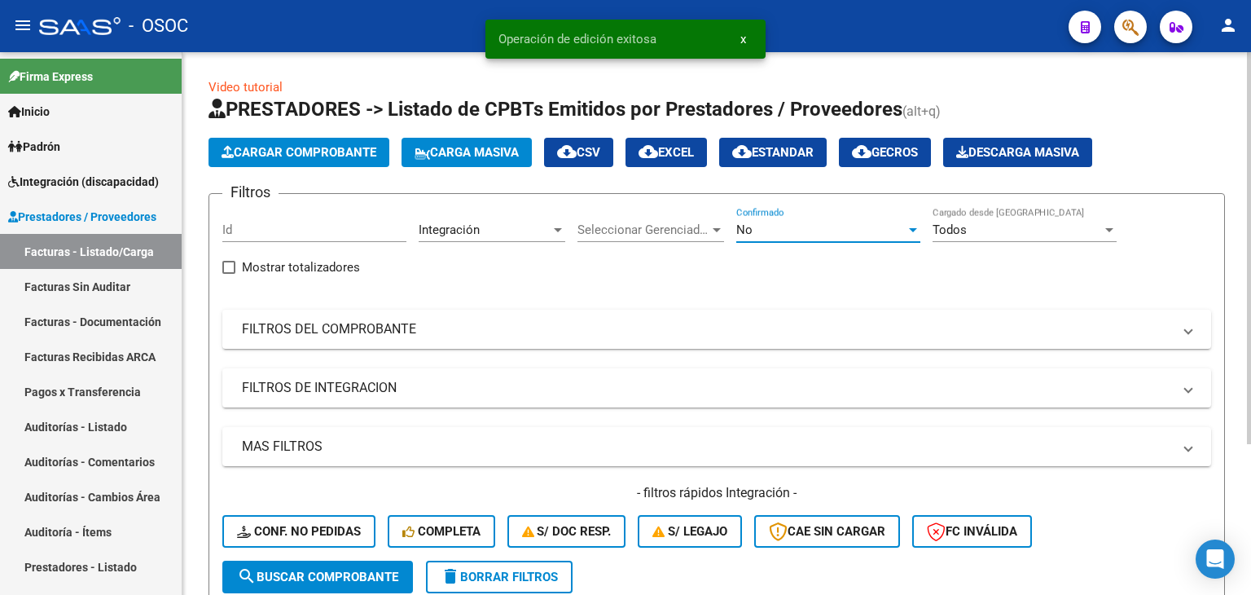
click at [789, 229] on div "No" at bounding box center [820, 229] width 169 height 15
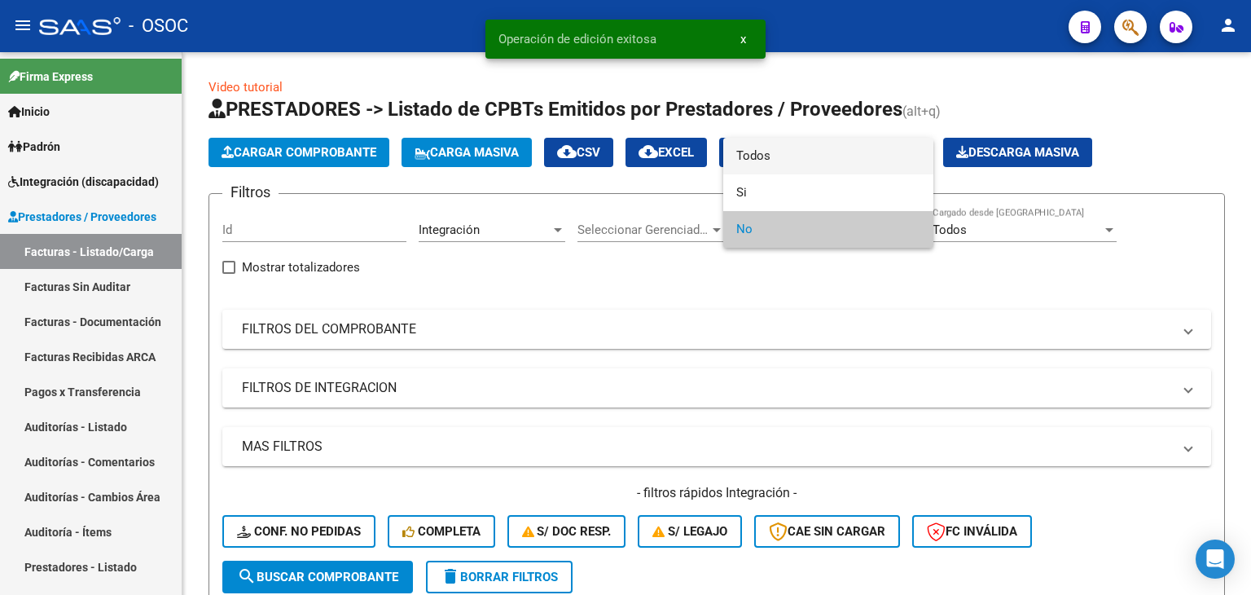
click at [791, 164] on span "Todos" at bounding box center [828, 156] width 184 height 37
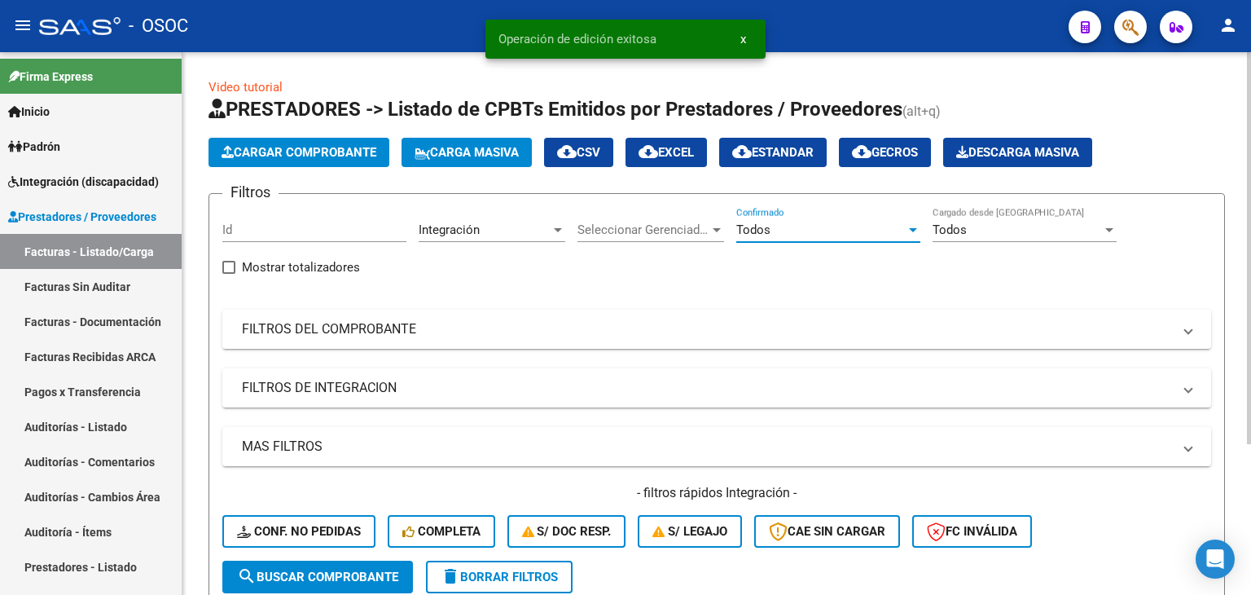
click at [1215, 182] on app-list-header "PRESTADORES -> Listado de CPBTs Emitidos por Prestadores / Proveedores (alt+q) …" at bounding box center [717, 351] width 1016 height 511
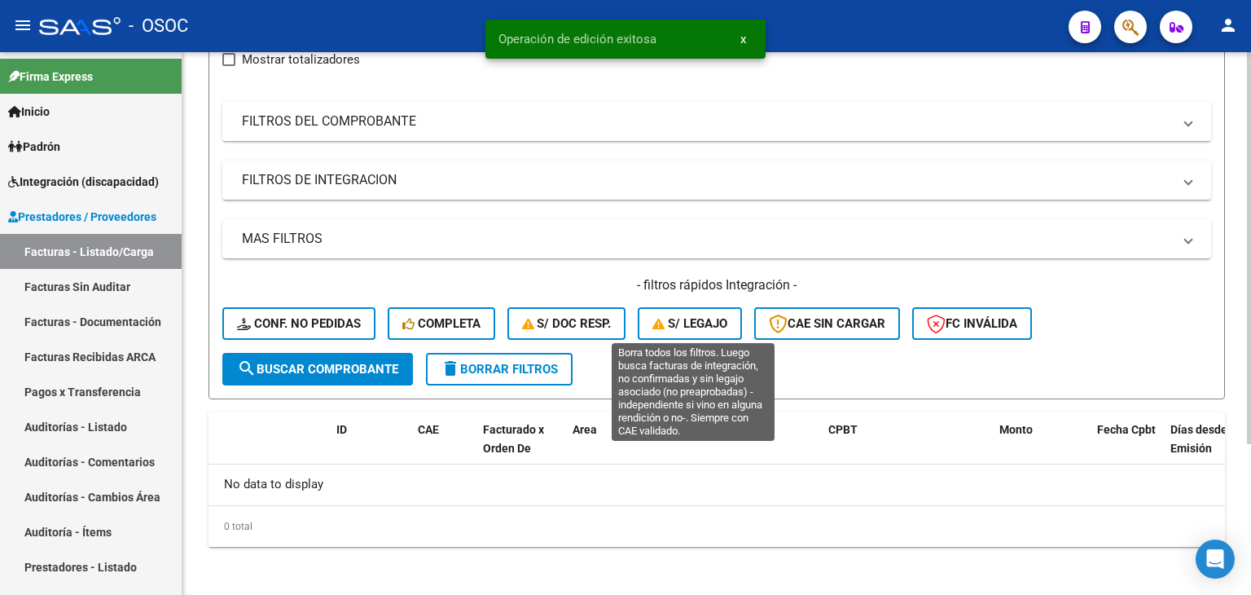
scroll to position [209, 0]
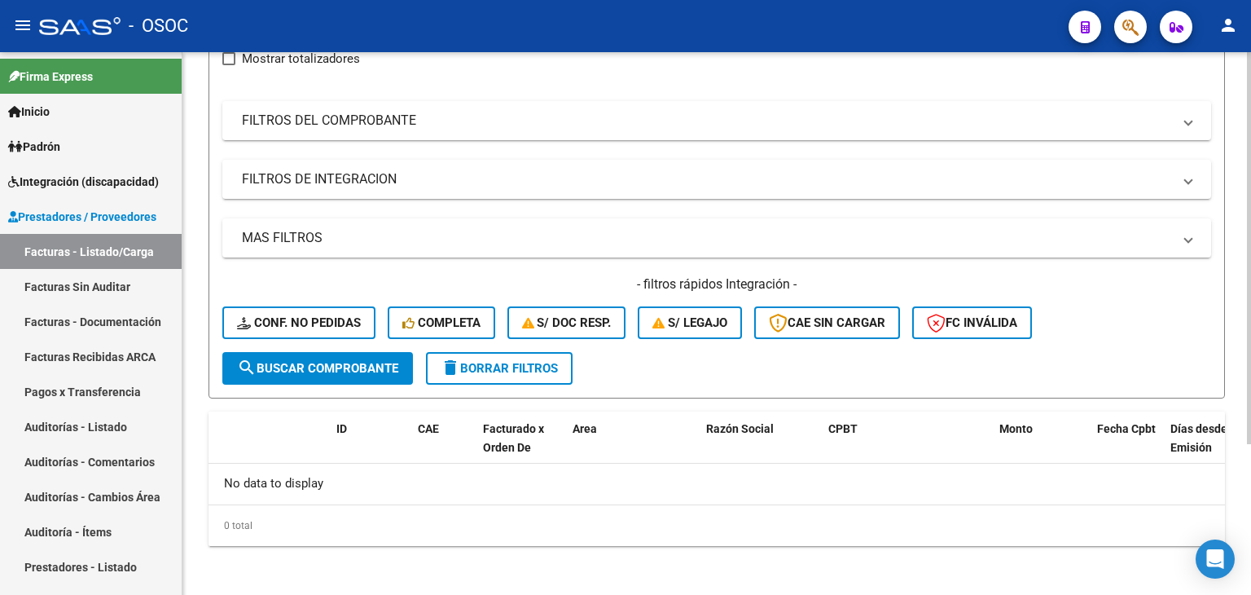
click at [310, 370] on span "search Buscar Comprobante" at bounding box center [317, 368] width 161 height 15
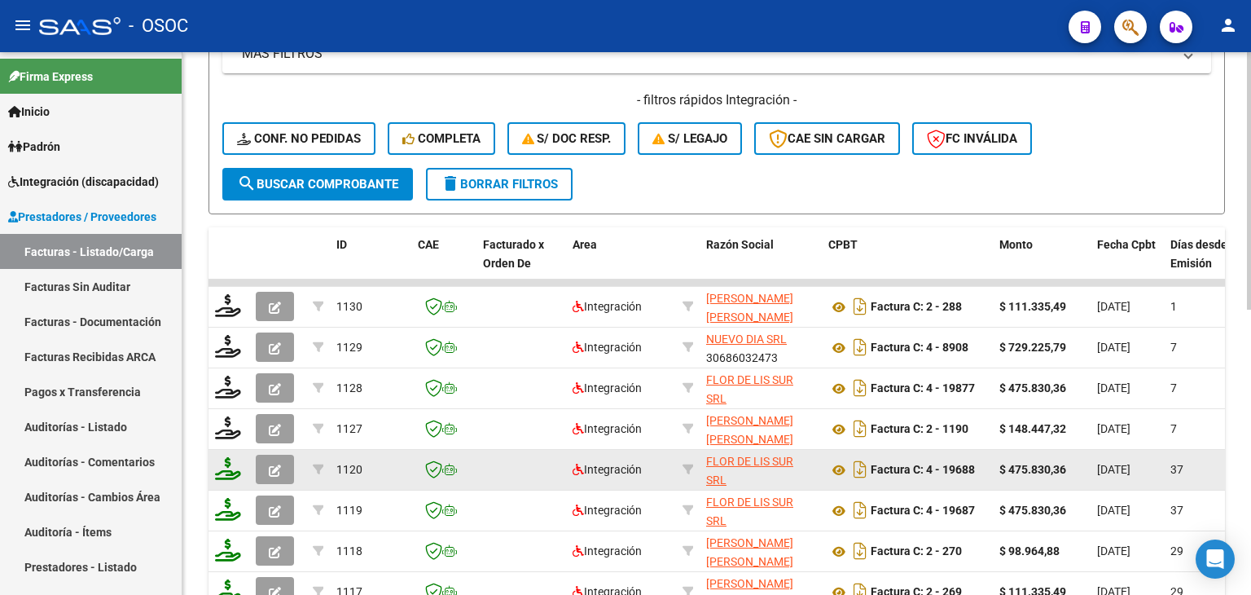
scroll to position [453, 0]
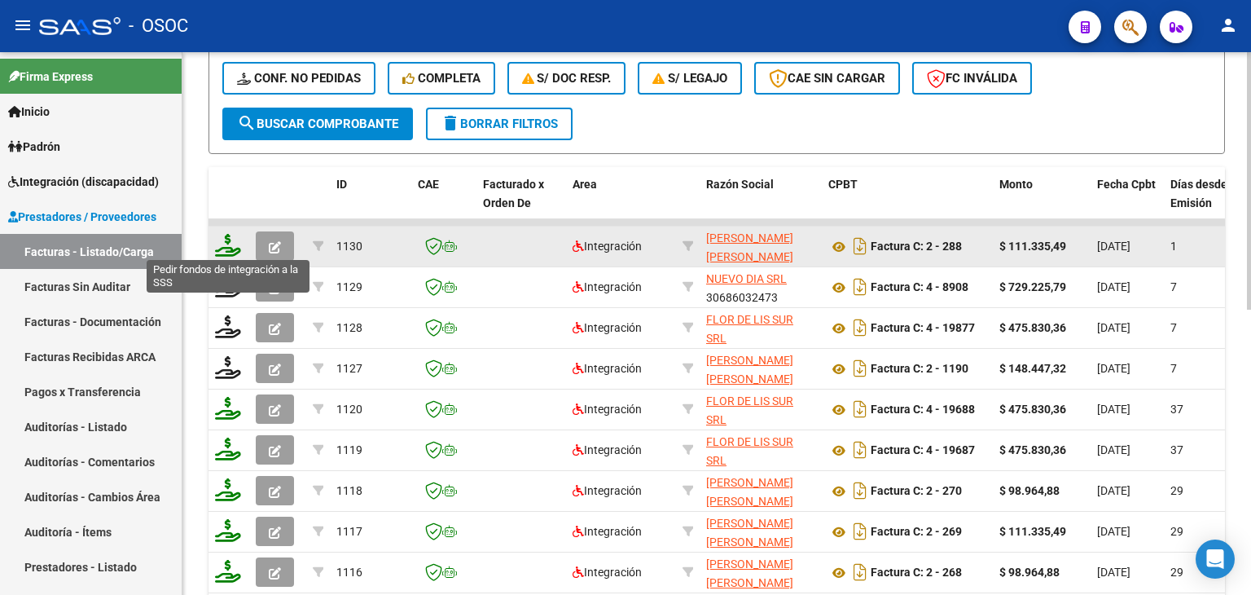
click at [229, 247] on icon at bounding box center [228, 245] width 26 height 23
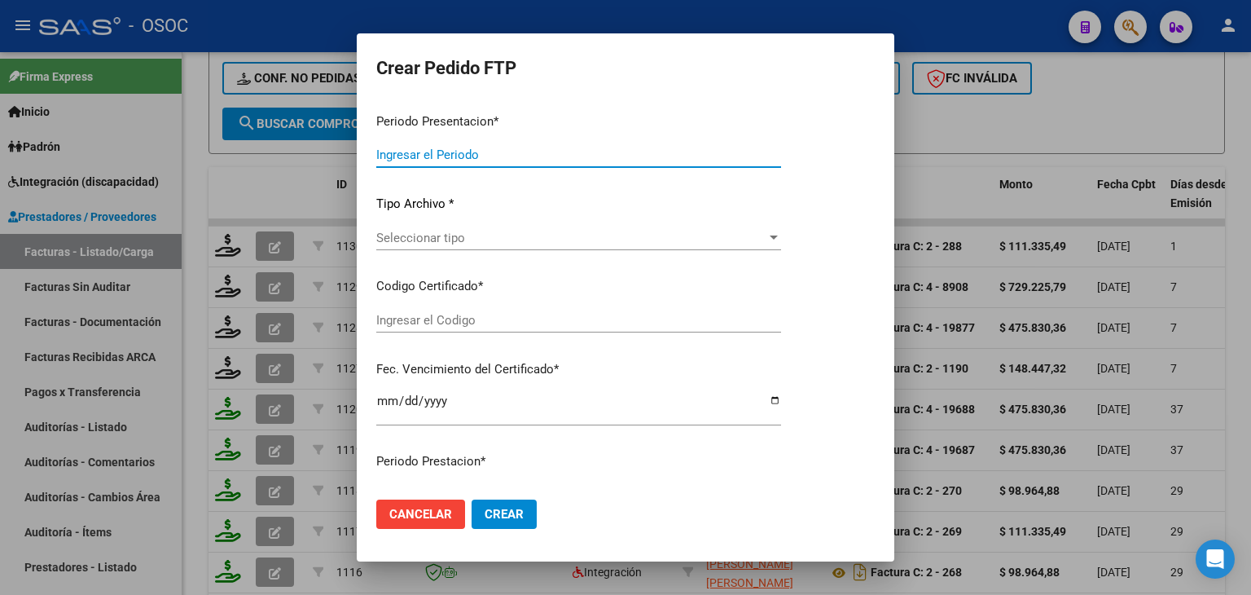
type input "202509"
type input "202508"
type input "$ 111.335,49"
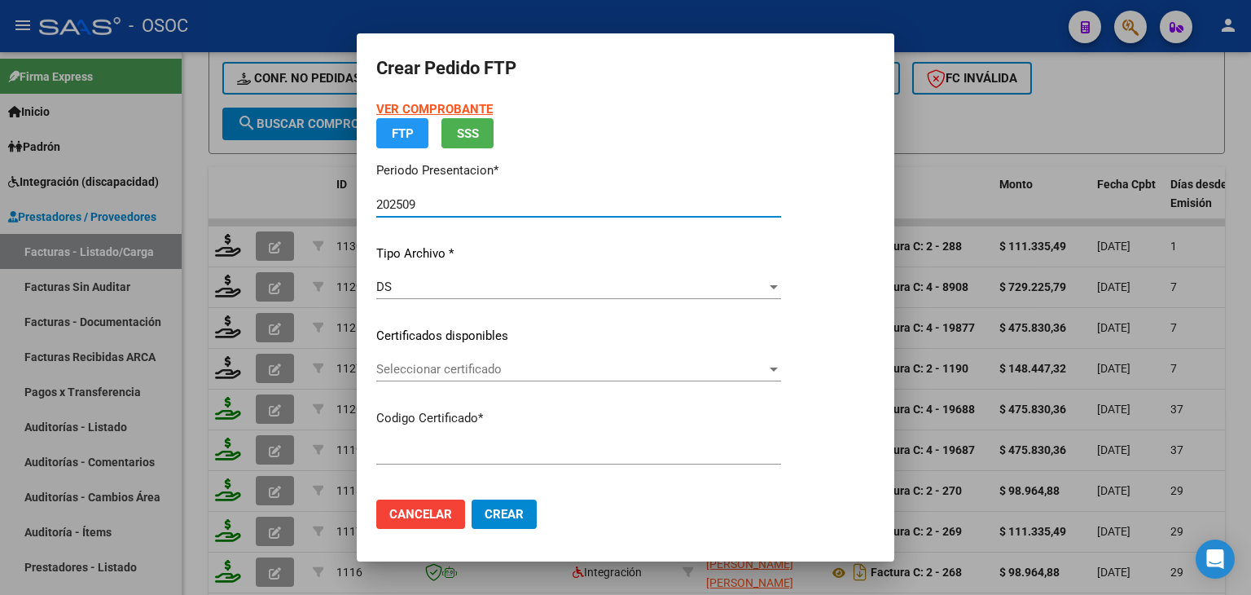
type input "ARG02000550248582024101020271010BSAS413"
type input "[DATE]"
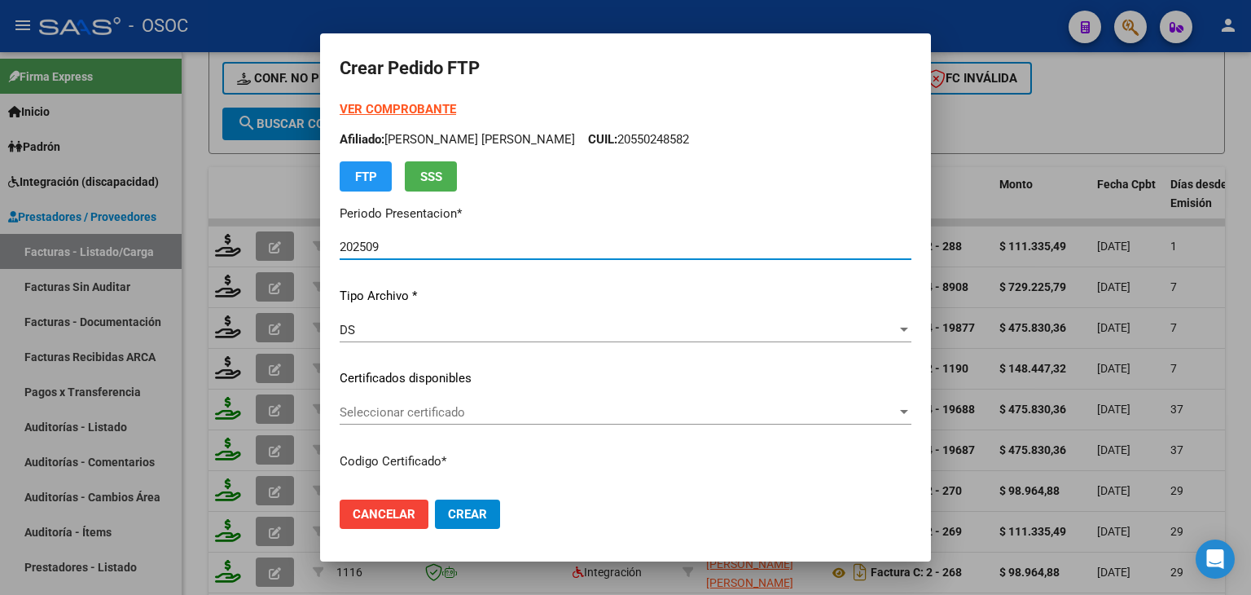
click at [427, 411] on span "Seleccionar certificado" at bounding box center [618, 412] width 557 height 15
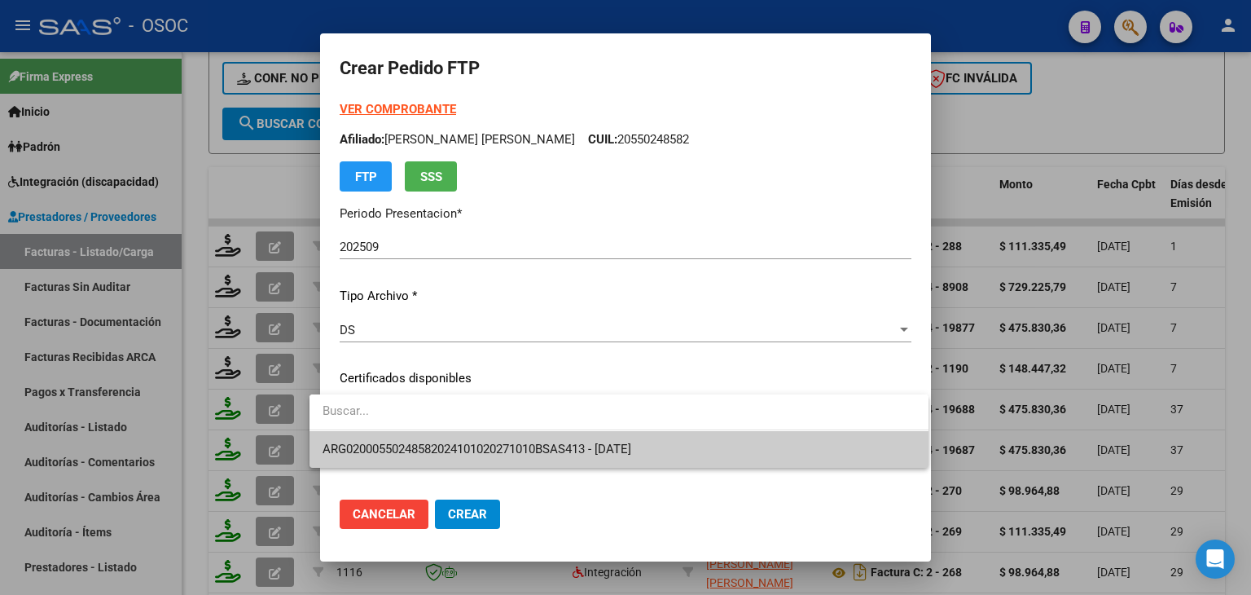
click at [450, 434] on span "ARG02000550248582024101020271010BSAS413 - [DATE]" at bounding box center [619, 449] width 593 height 37
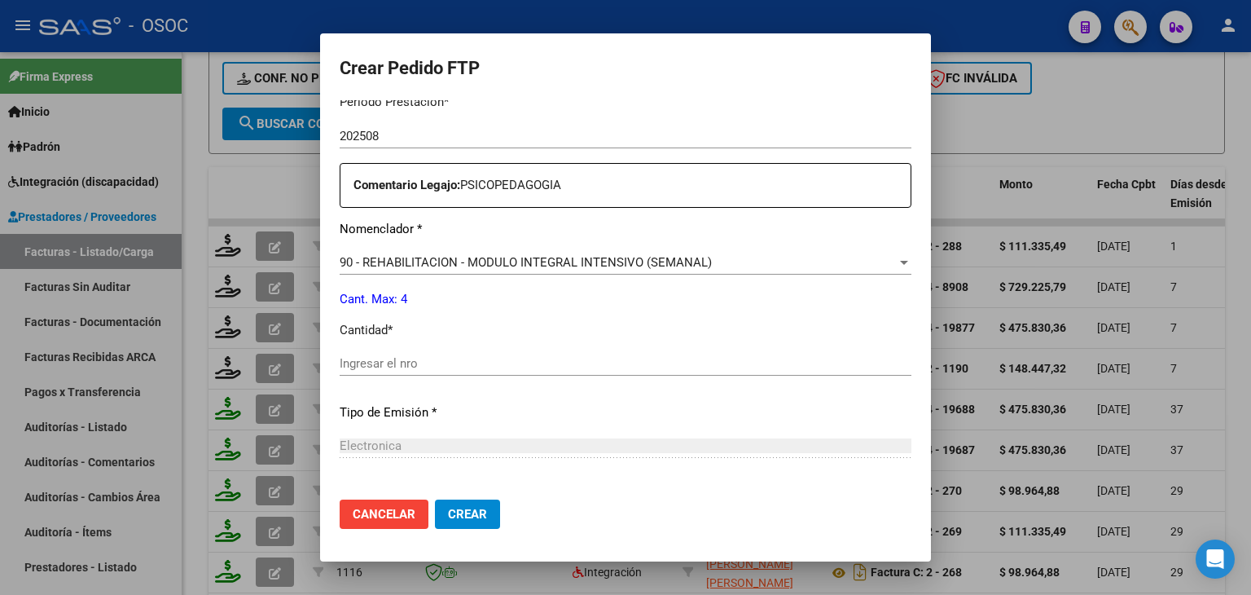
scroll to position [570, 0]
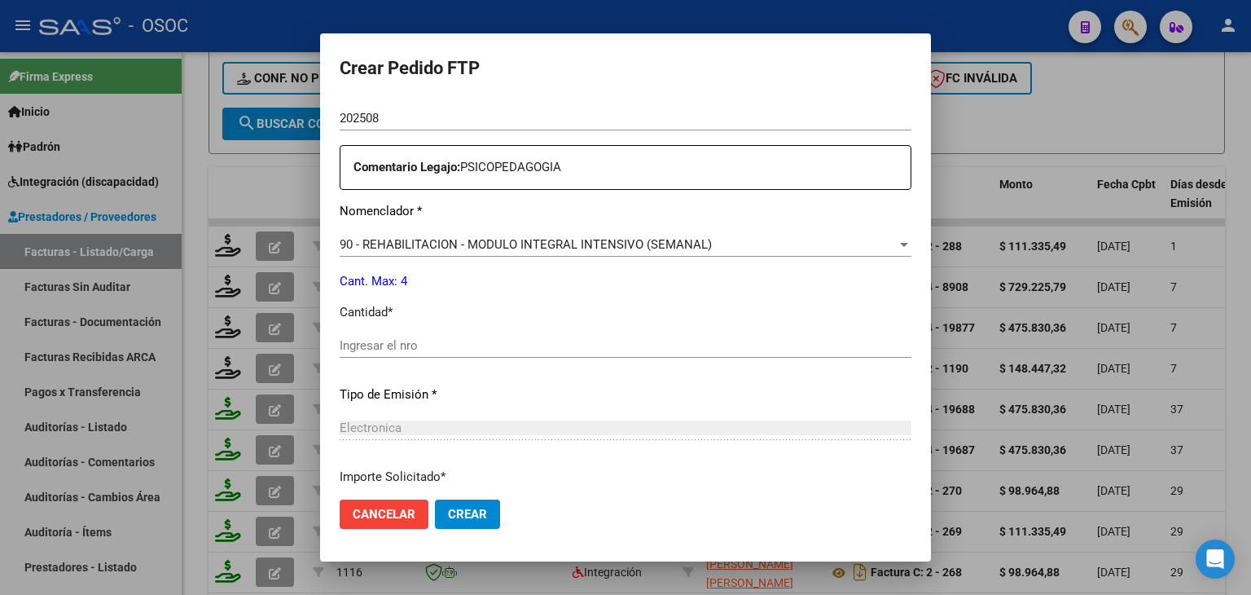
click at [374, 346] on input "Ingresar el nro" at bounding box center [626, 345] width 572 height 15
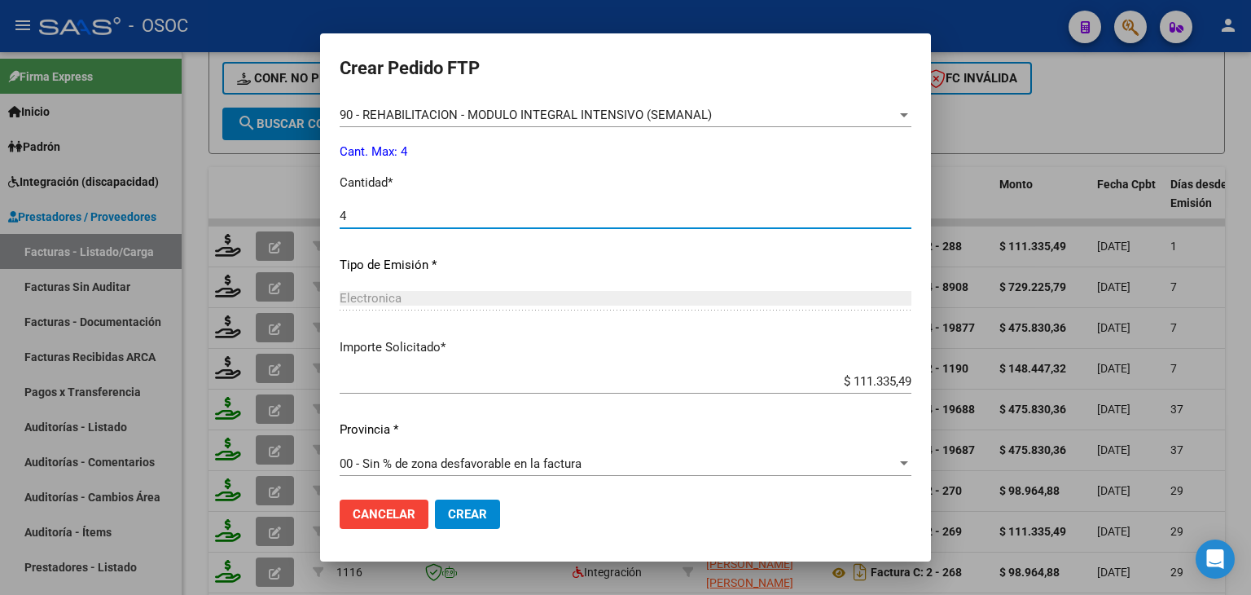
scroll to position [704, 0]
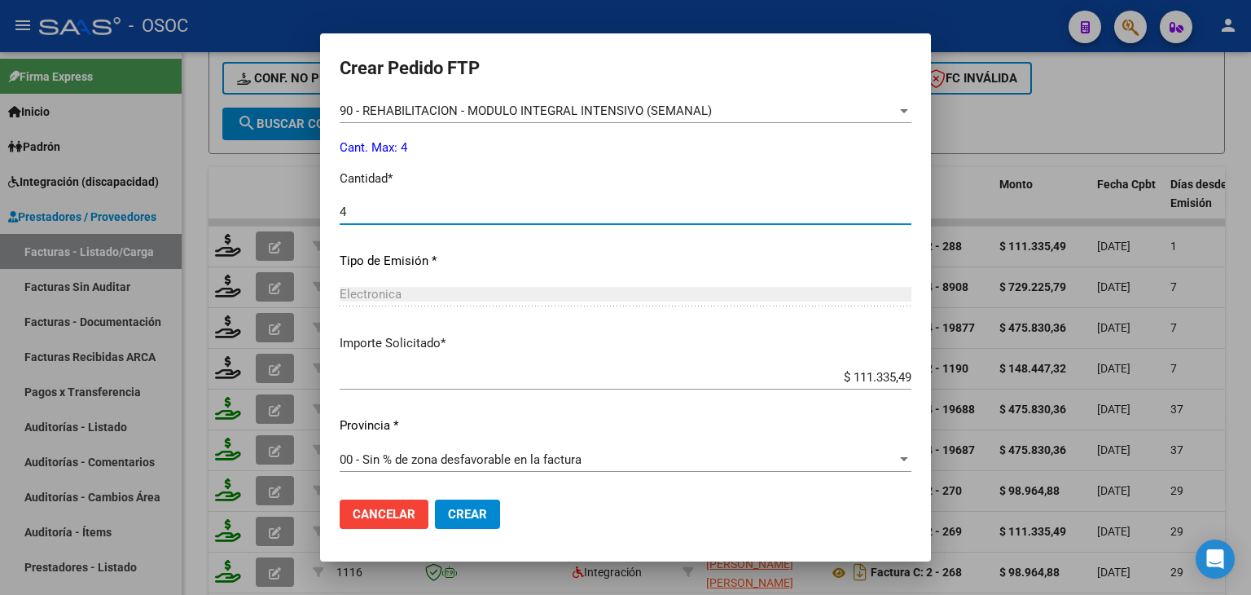
type input "4"
click at [448, 518] on span "Crear" at bounding box center [467, 514] width 39 height 15
